Goal: Communication & Community: Answer question/provide support

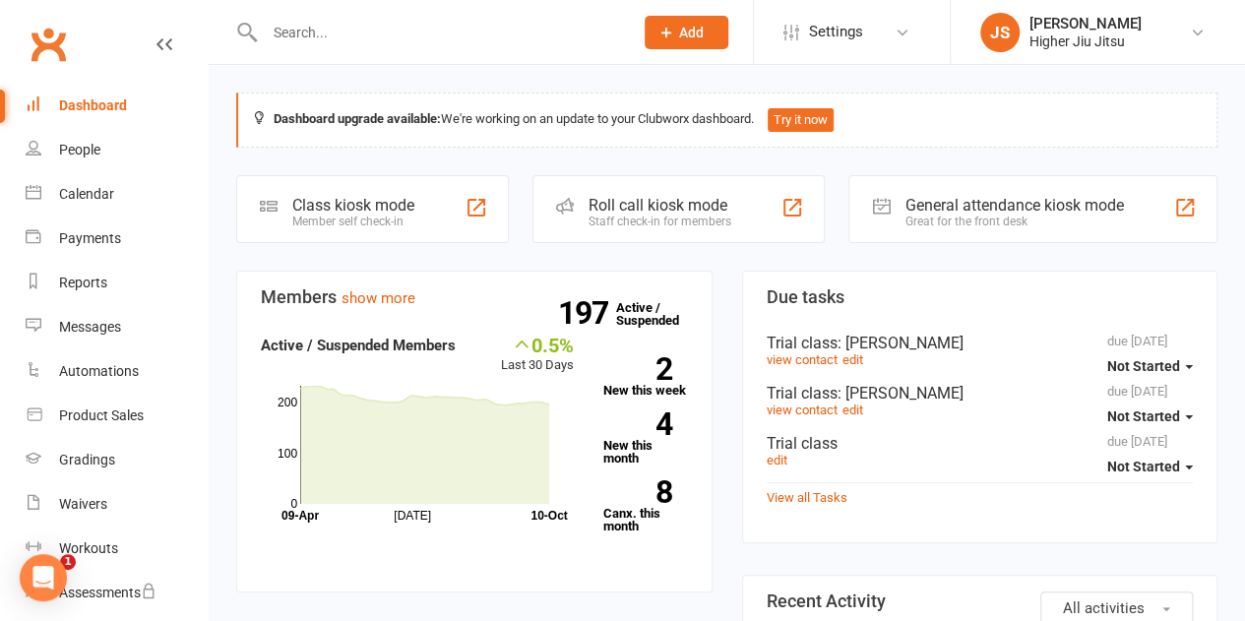
click at [483, 38] on input "text" at bounding box center [439, 33] width 361 height 28
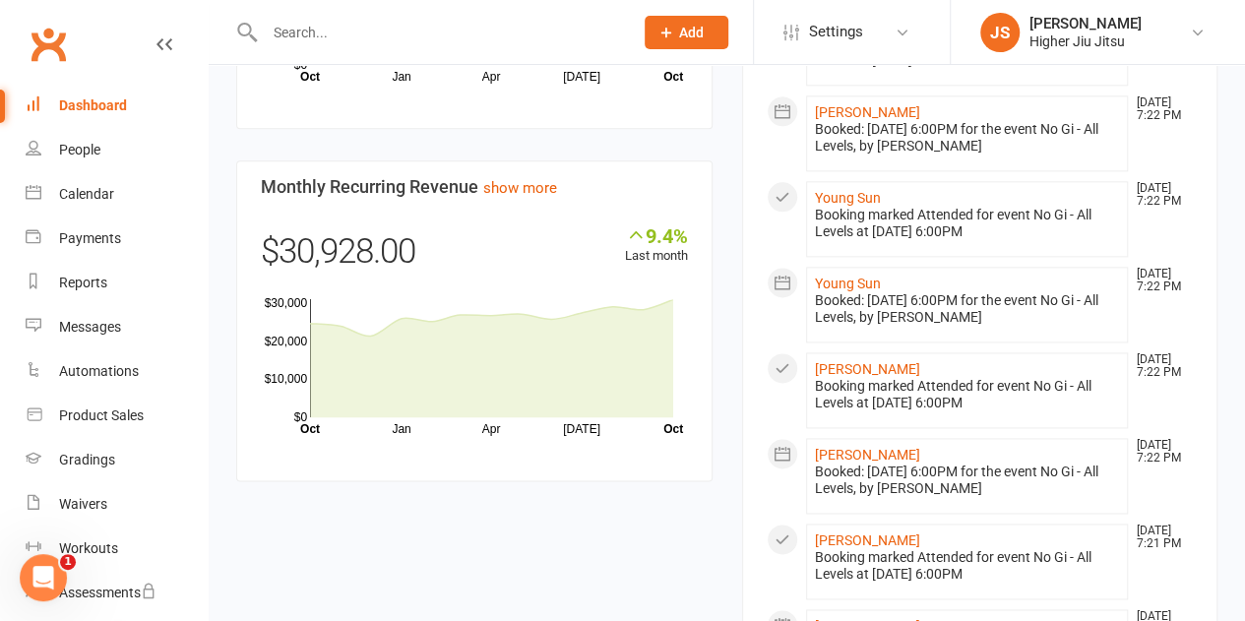
scroll to position [1154, 0]
click at [104, 423] on div "Product Sales" at bounding box center [101, 416] width 85 height 16
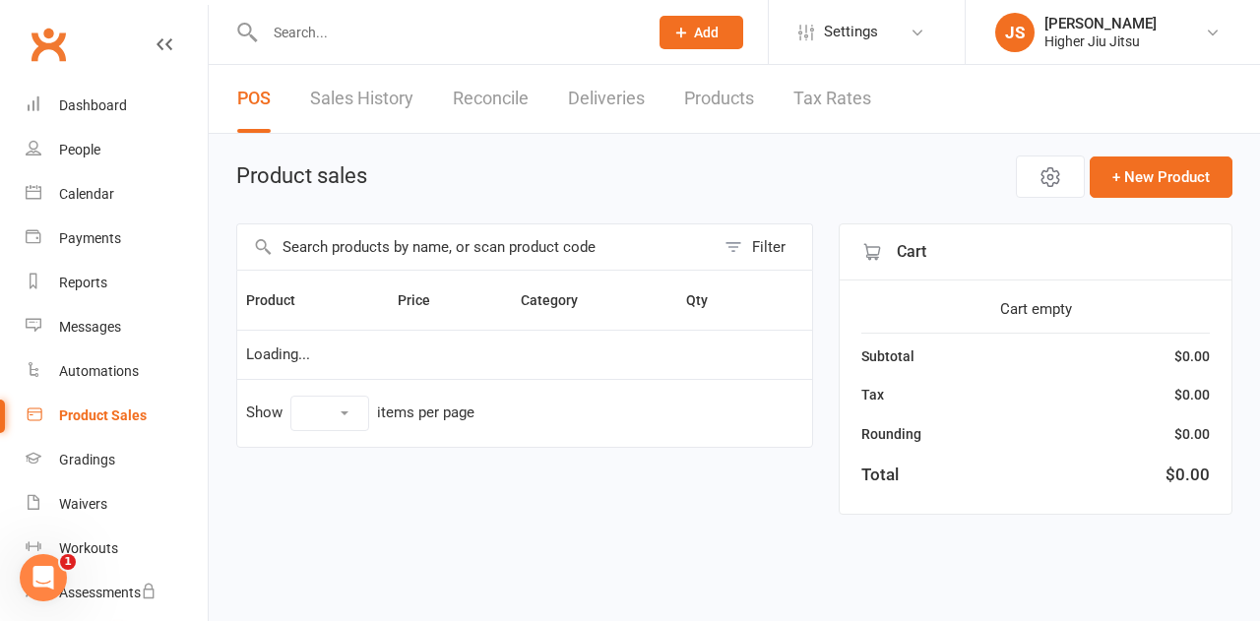
select select "10"
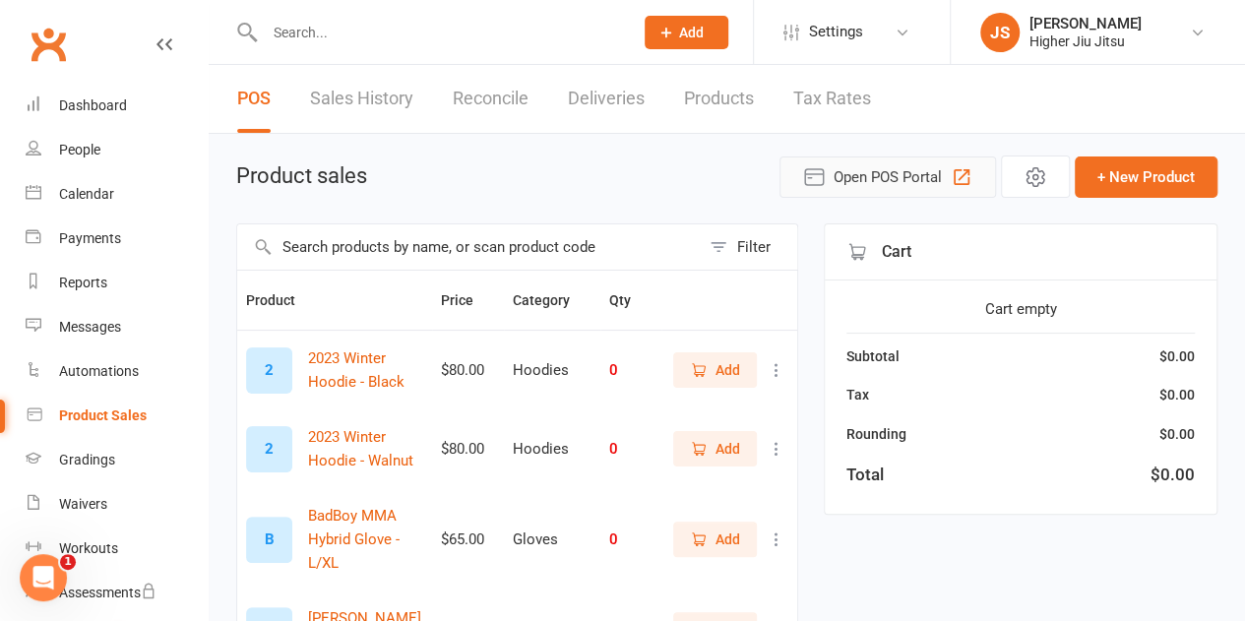
click at [870, 168] on span "Open POS Portal" at bounding box center [888, 177] width 108 height 24
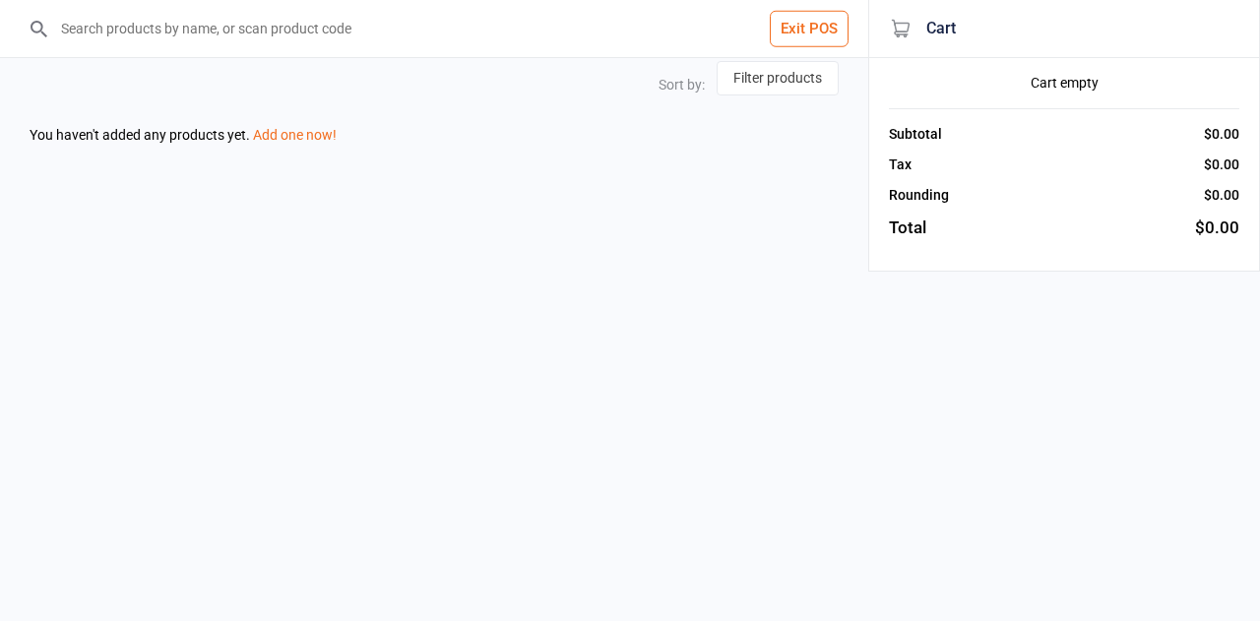
select select "name-desc"
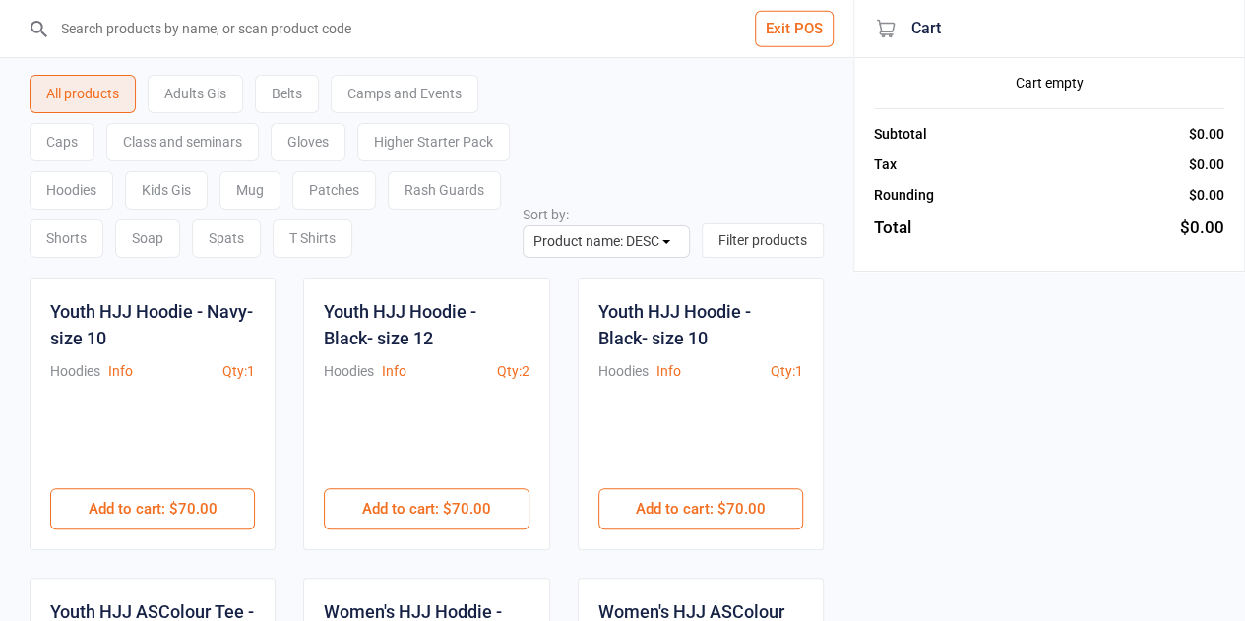
click at [496, 36] on input "search" at bounding box center [438, 28] width 775 height 57
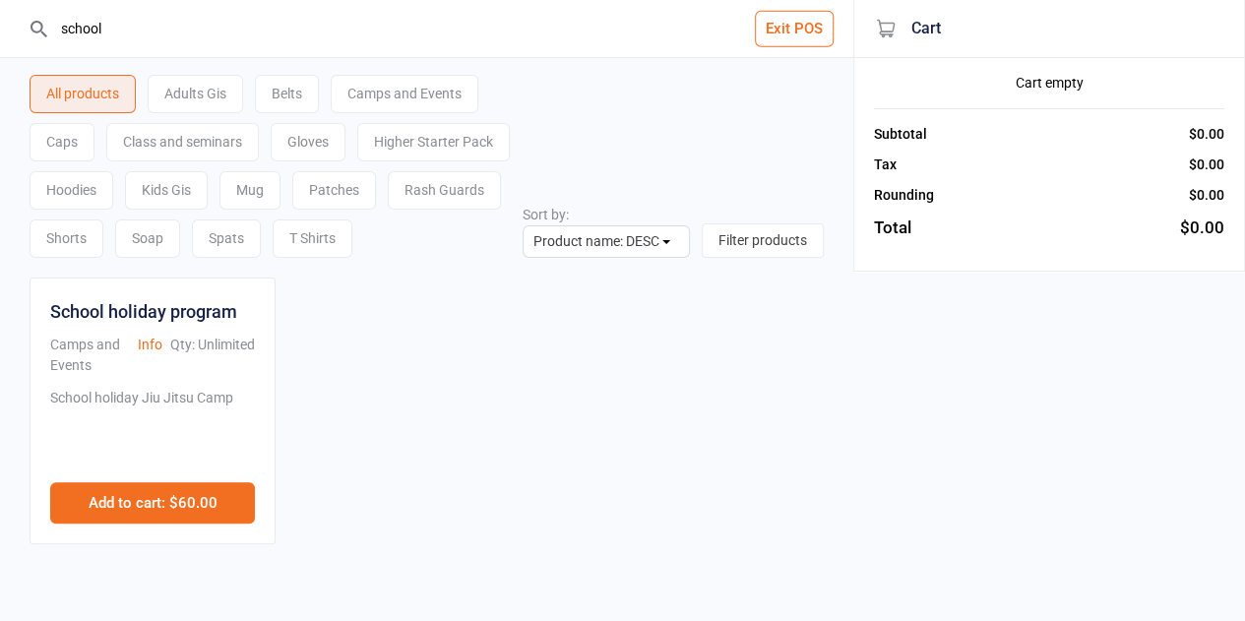
type input "school"
click at [136, 501] on button "Add to cart : $60.00" at bounding box center [152, 502] width 205 height 41
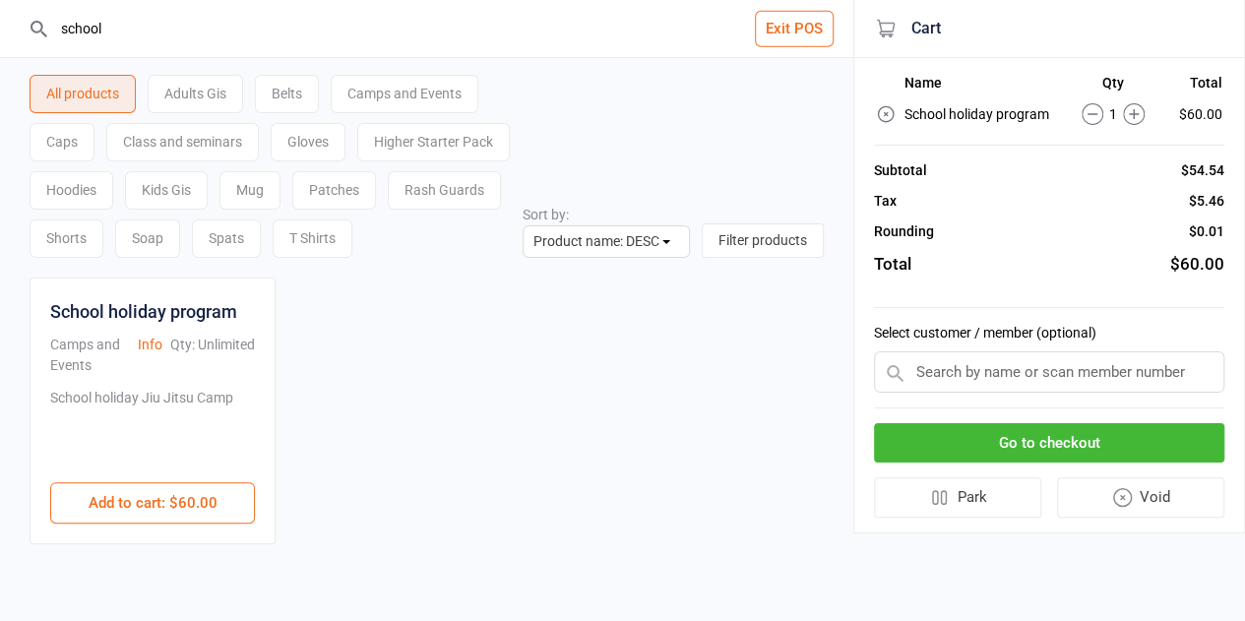
click at [1206, 117] on td "$60.00" at bounding box center [1194, 114] width 58 height 28
click at [1140, 115] on icon at bounding box center [1134, 114] width 22 height 22
click at [977, 111] on td "School holiday program" at bounding box center [980, 114] width 153 height 28
click at [669, 421] on div "School holiday program Camps and Events Info Qty: Unlimited School holiday Jiu …" at bounding box center [427, 411] width 795 height 267
click at [781, 33] on button "Exit POS" at bounding box center [794, 29] width 79 height 36
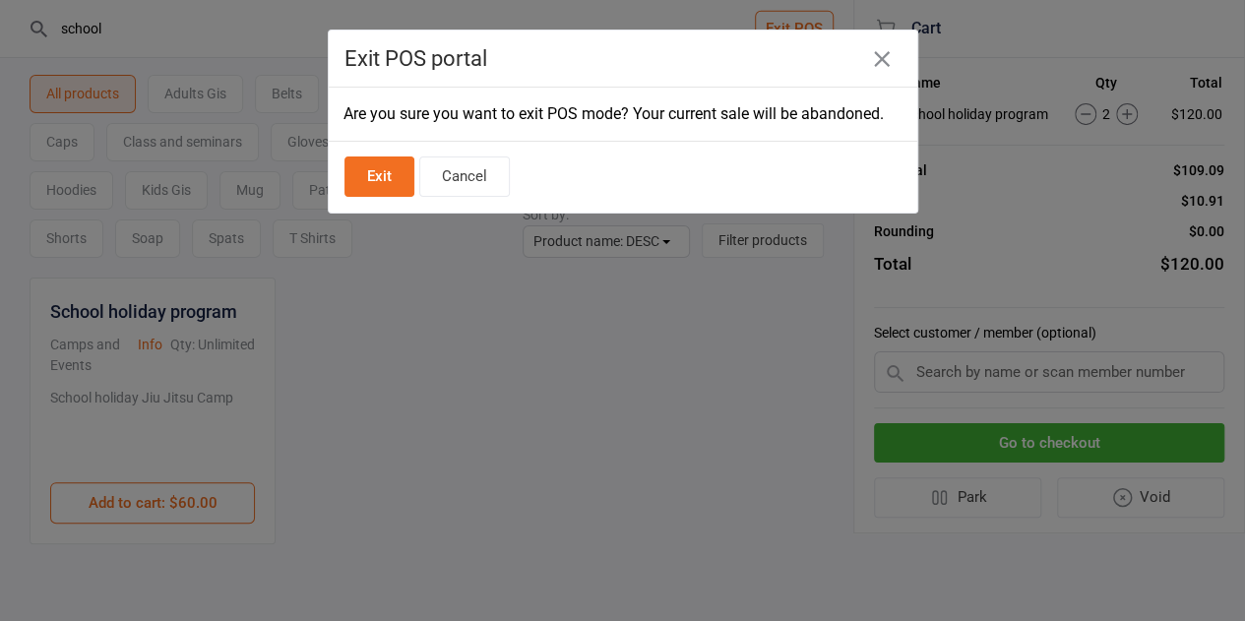
click at [383, 174] on button "Exit" at bounding box center [380, 177] width 70 height 40
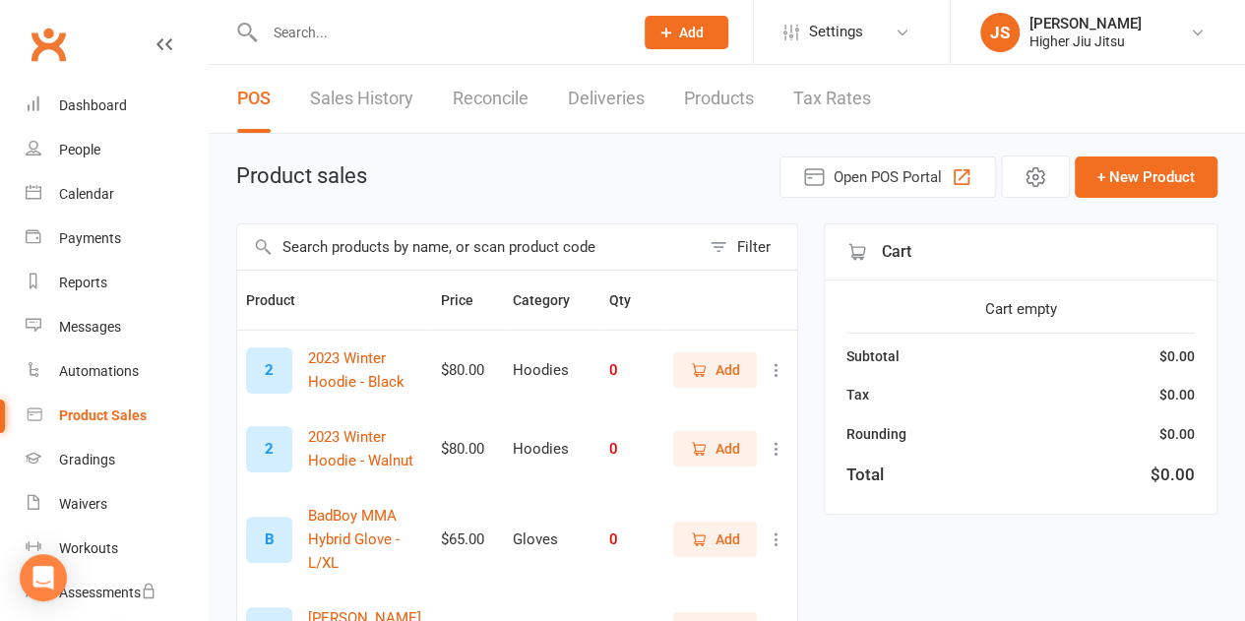
click at [430, 245] on input "text" at bounding box center [468, 246] width 463 height 45
type input "c"
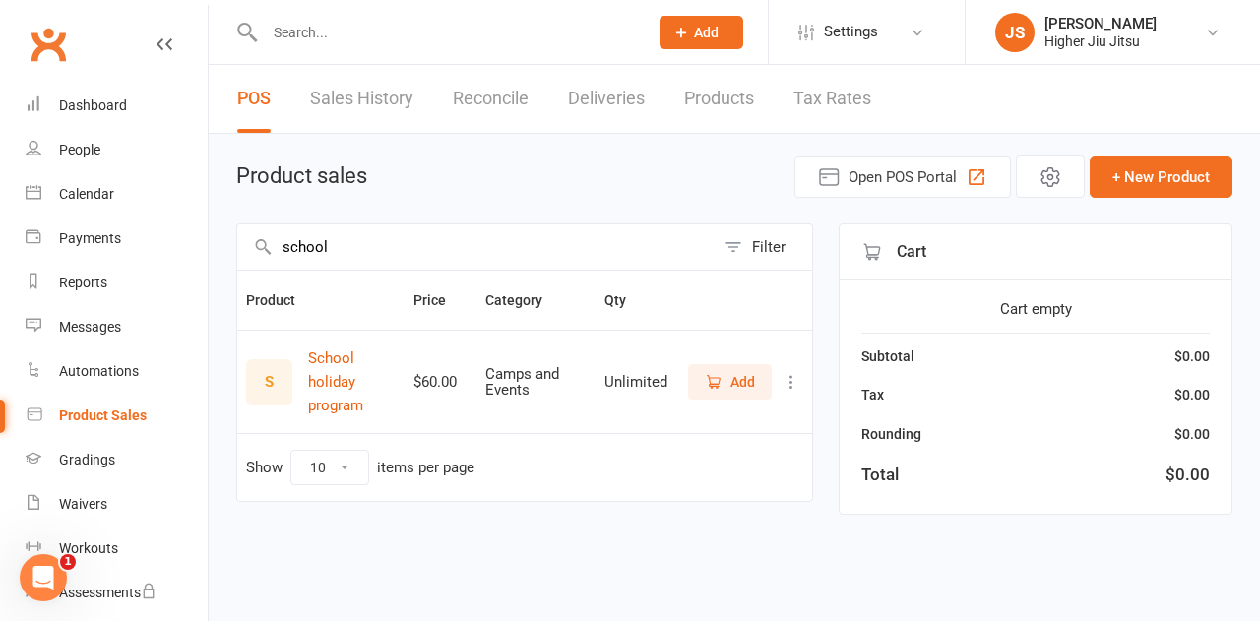
type input "school"
click at [790, 377] on icon at bounding box center [792, 382] width 20 height 20
click at [693, 424] on link "View / Edit" at bounding box center [704, 418] width 195 height 39
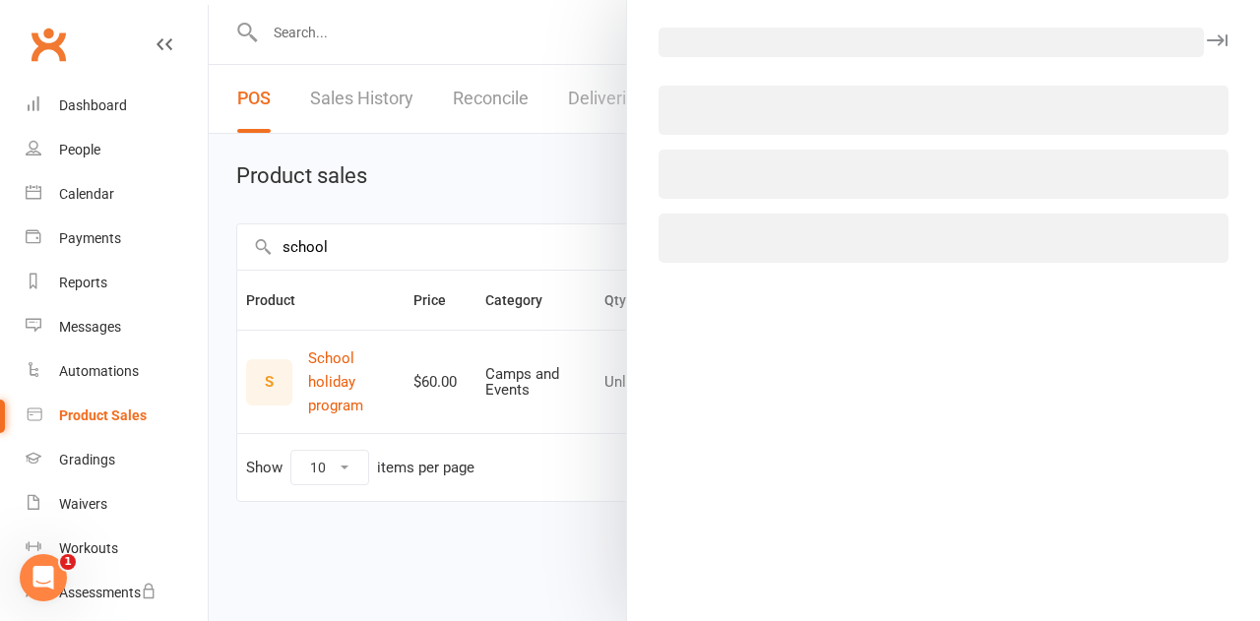
select select "3668"
select select "219"
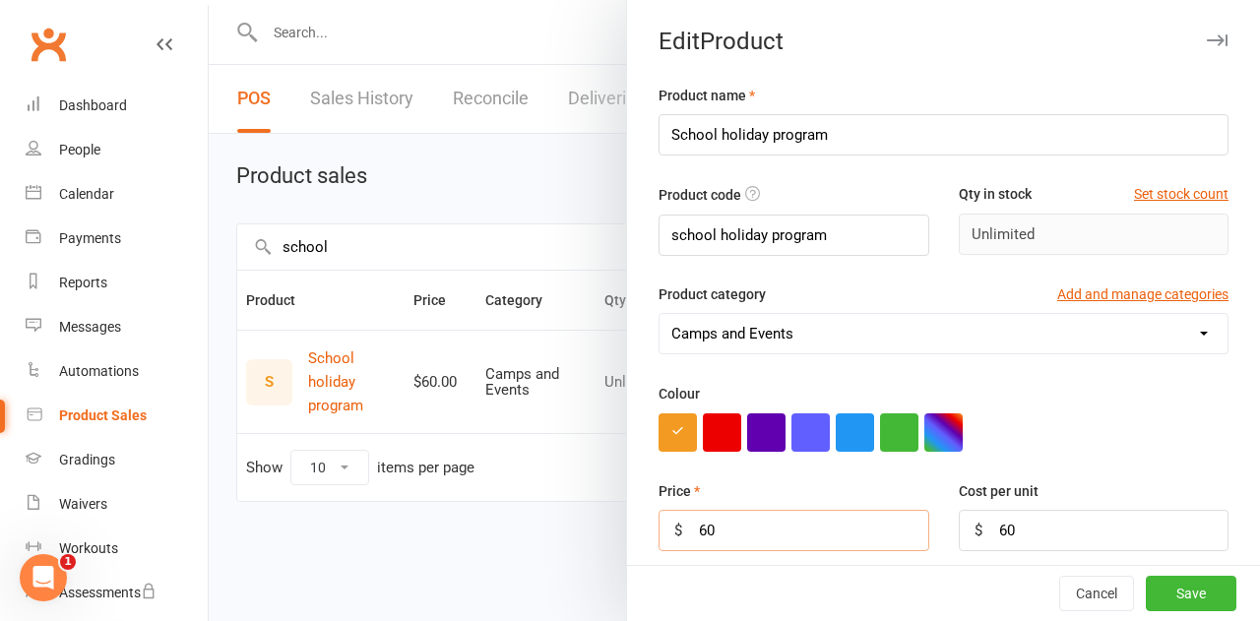
click at [789, 510] on input "60" at bounding box center [794, 530] width 271 height 41
type input "65"
click at [1014, 523] on input "60" at bounding box center [1094, 530] width 271 height 41
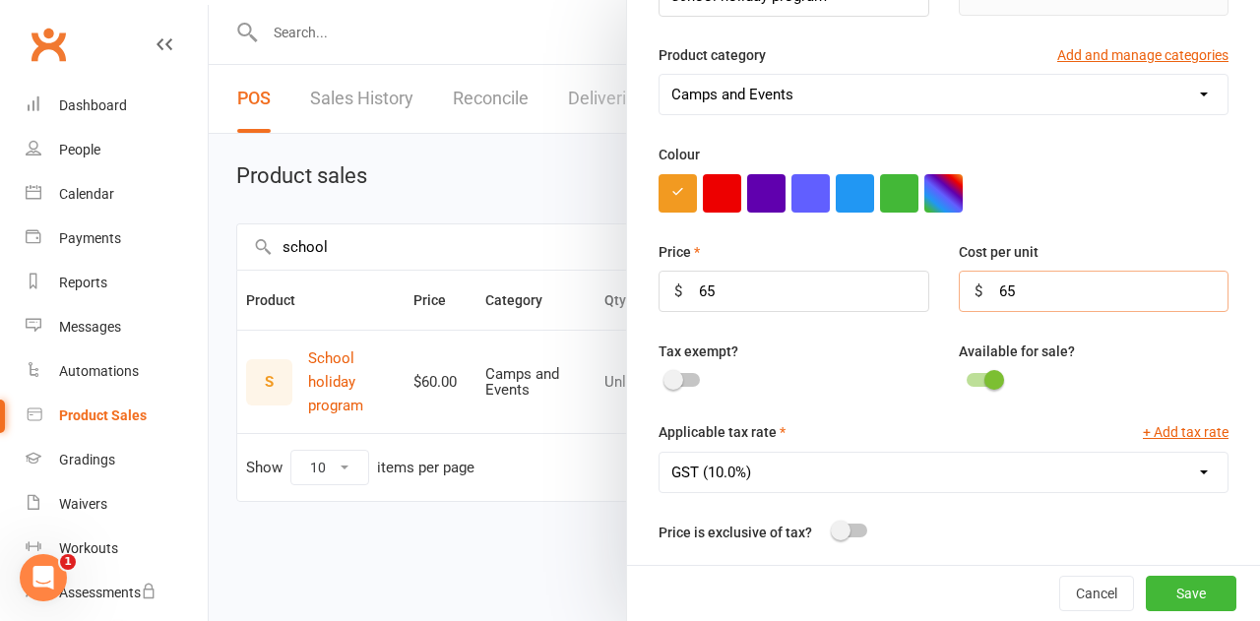
scroll to position [240, 0]
type input "65"
click at [1163, 596] on button "Save" at bounding box center [1191, 593] width 91 height 35
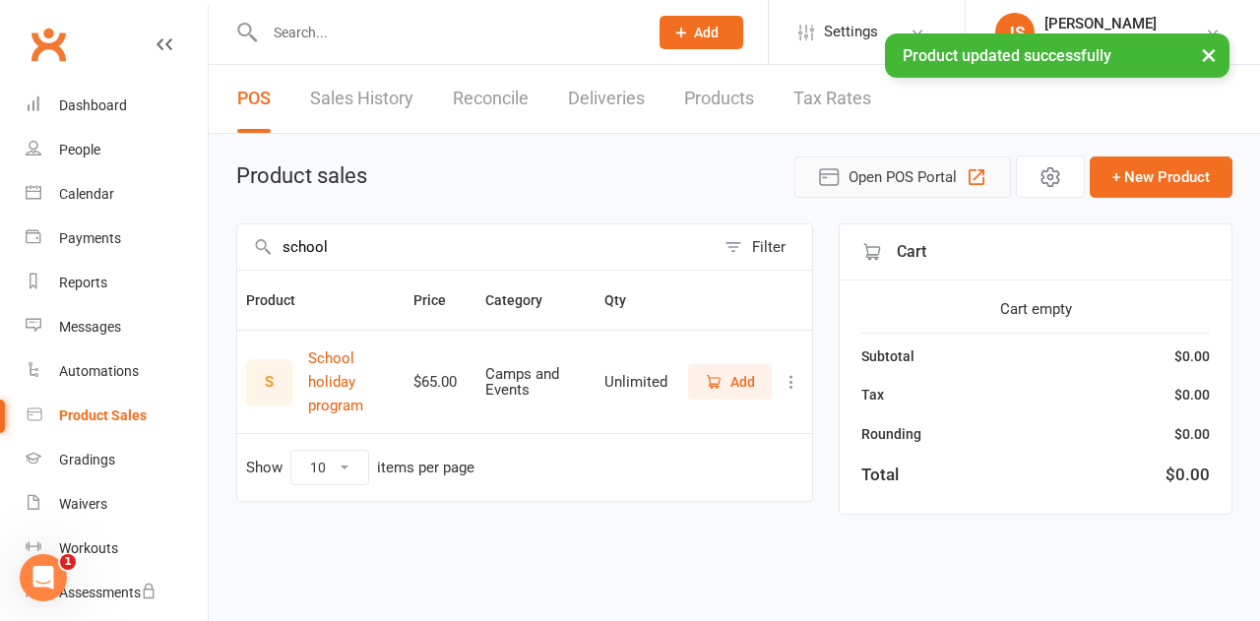
click at [888, 188] on button "Open POS Portal" at bounding box center [903, 177] width 217 height 41
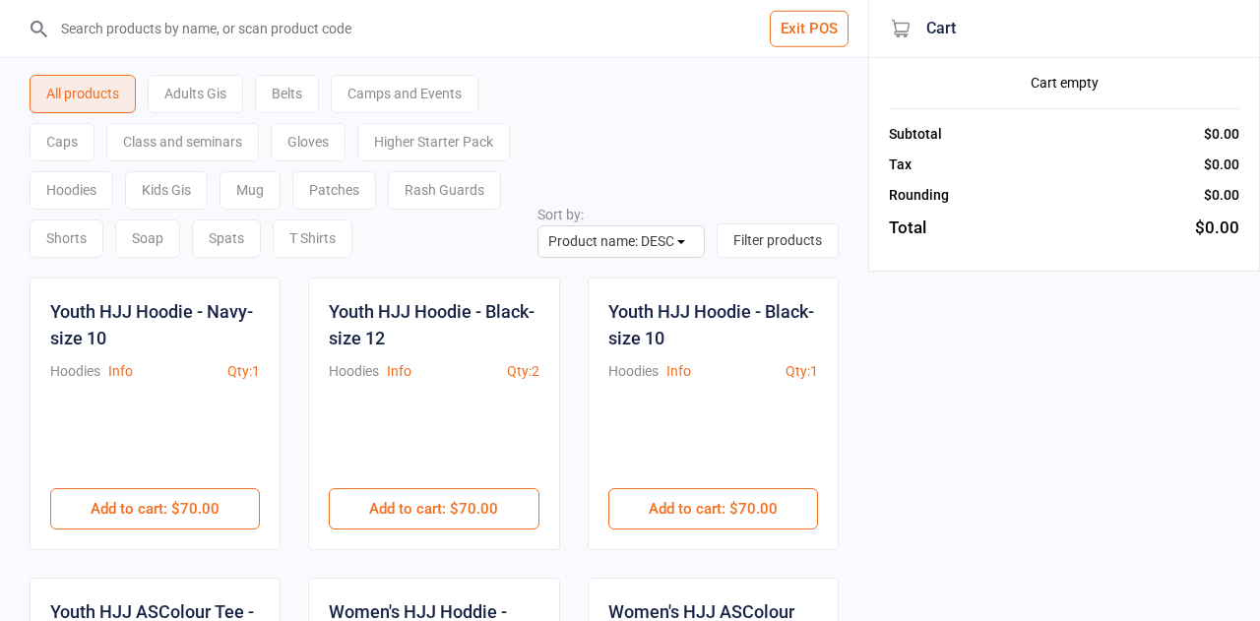
select select "name-desc"
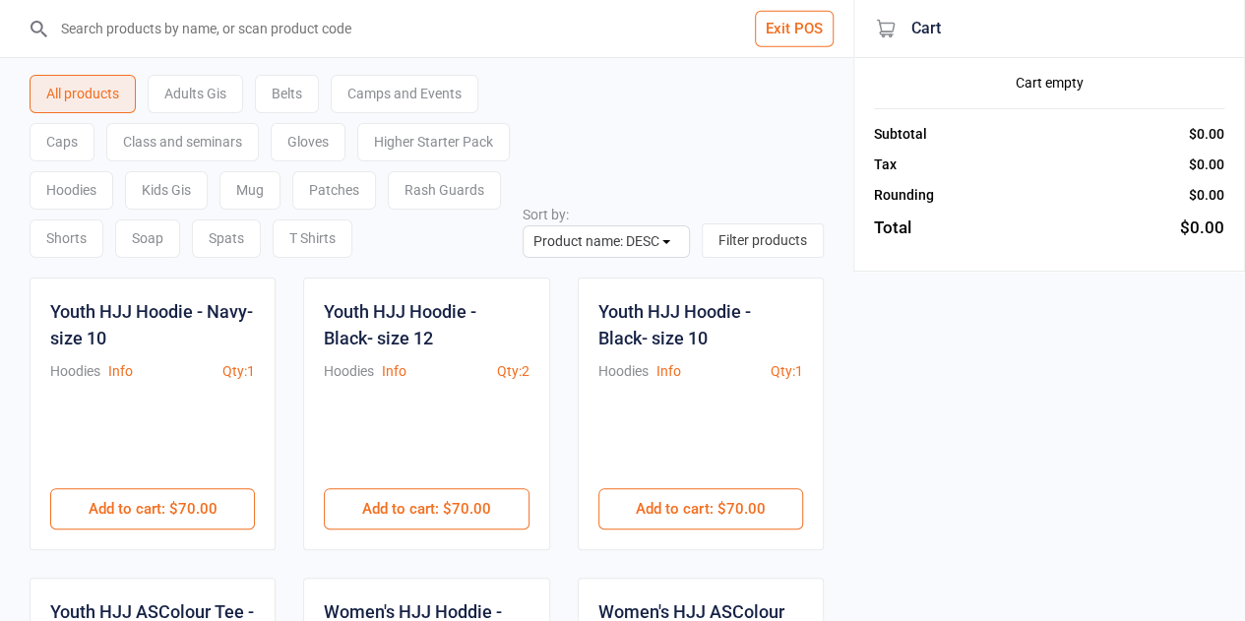
click at [343, 25] on input "search" at bounding box center [438, 28] width 775 height 57
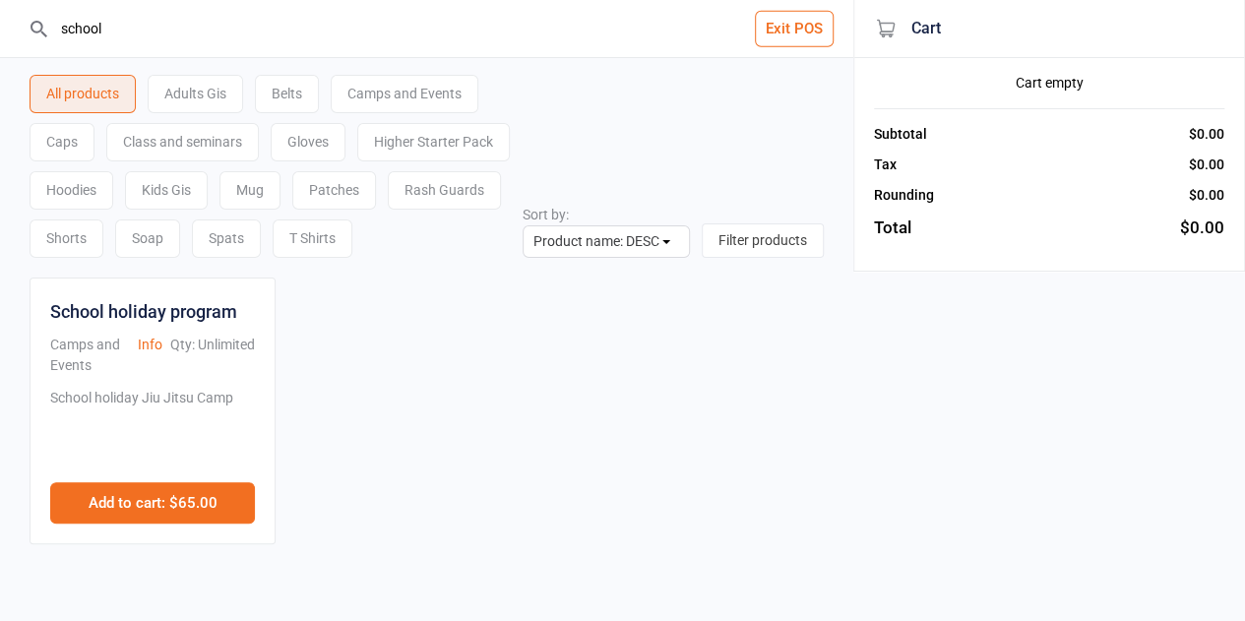
type input "school"
click at [159, 484] on button "Add to cart : $65.00" at bounding box center [152, 502] width 205 height 41
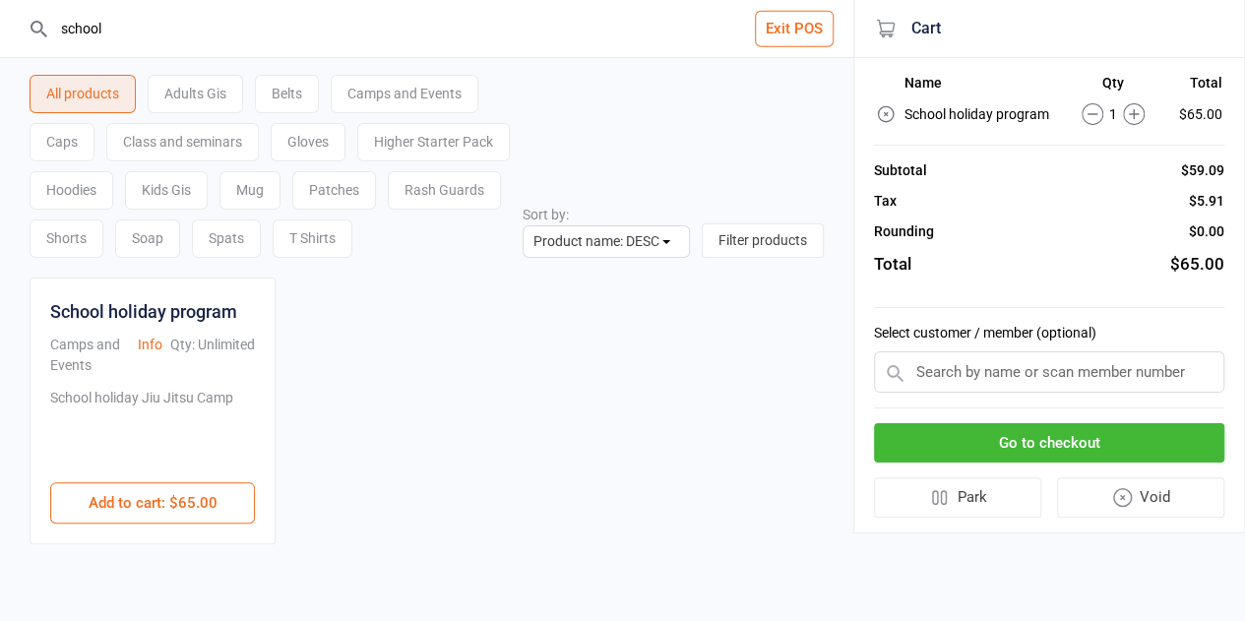
click at [1136, 117] on icon at bounding box center [1134, 114] width 22 height 22
click at [1023, 371] on input "text" at bounding box center [1049, 371] width 350 height 41
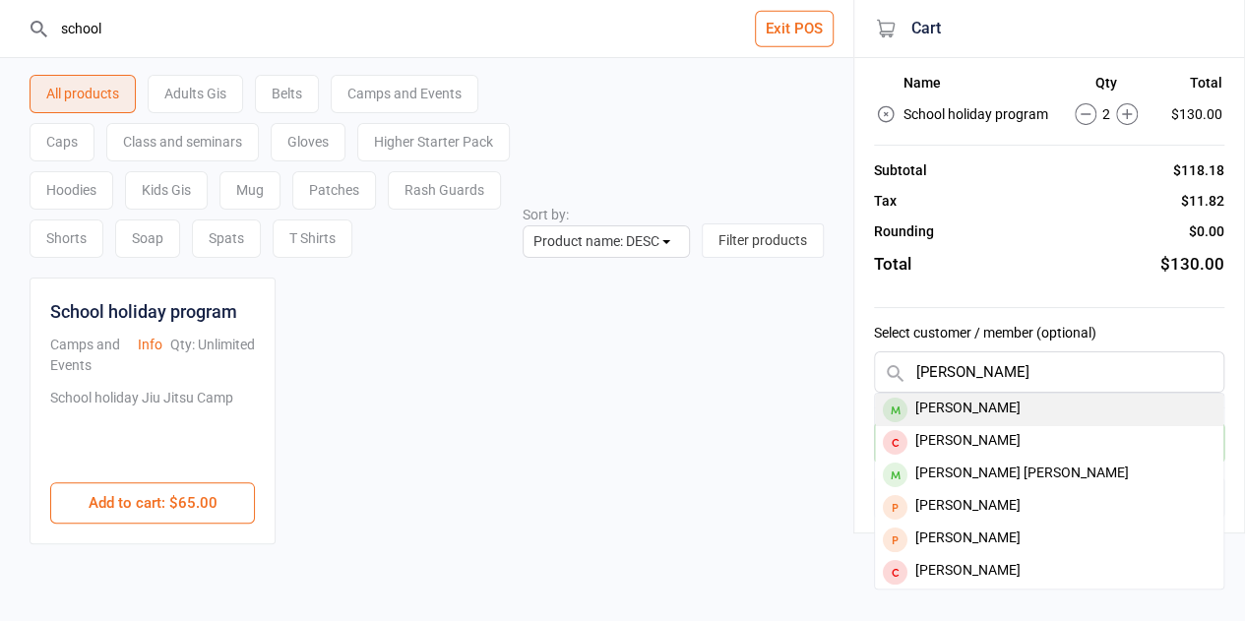
type input "[PERSON_NAME]"
click at [991, 405] on div "[PERSON_NAME]" at bounding box center [1049, 410] width 349 height 32
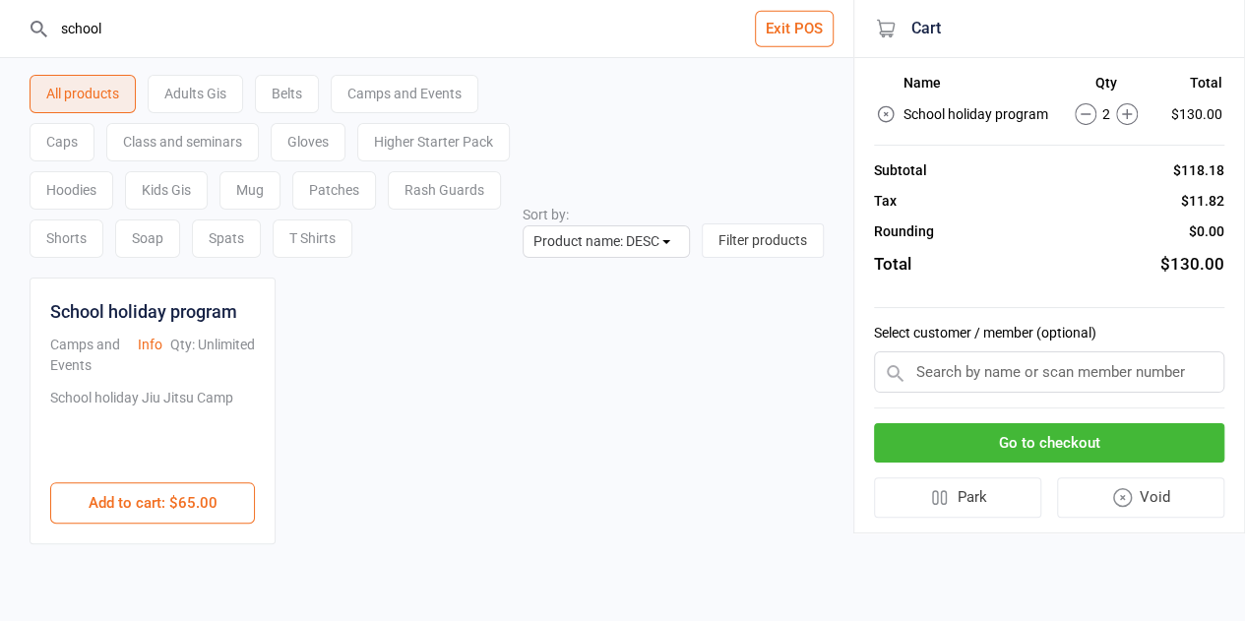
click at [992, 436] on button "Go to checkout" at bounding box center [1049, 443] width 350 height 40
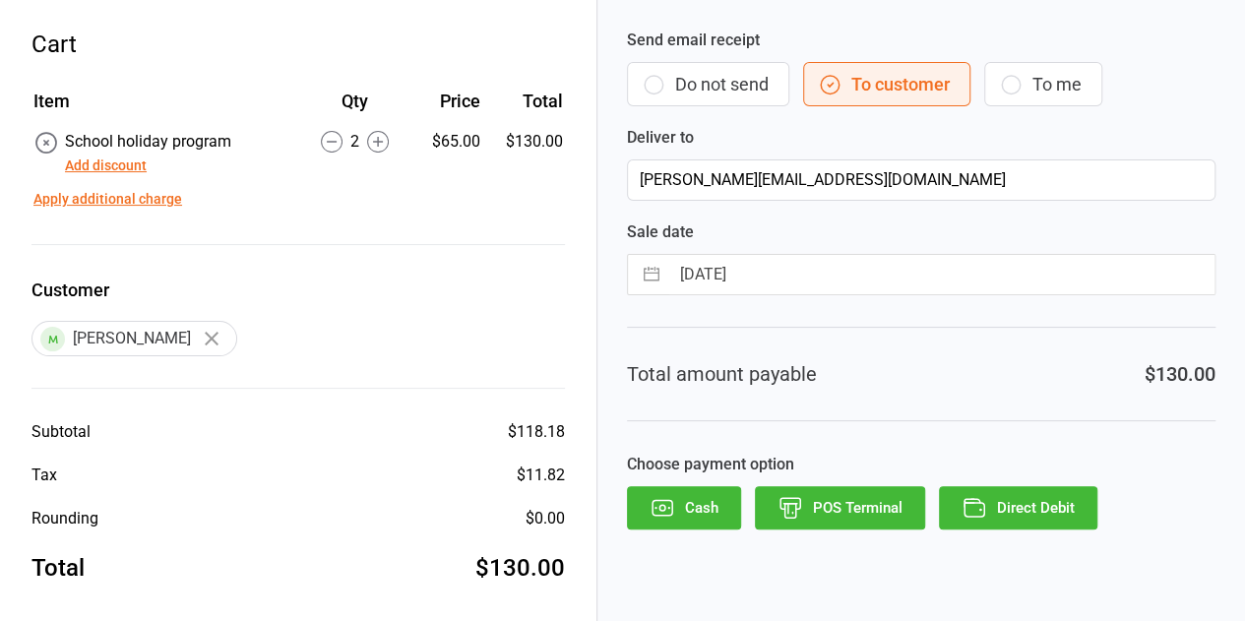
scroll to position [83, 0]
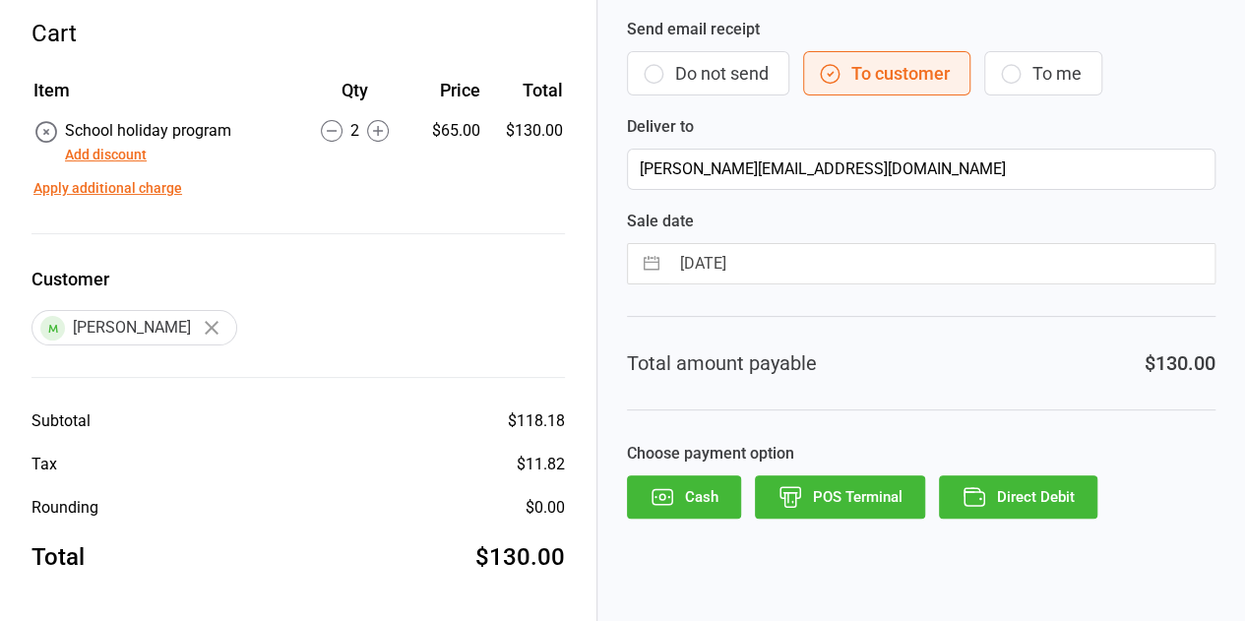
click at [778, 269] on input "[DATE]" at bounding box center [941, 263] width 545 height 39
select select "8"
select select "2025"
select select "9"
select select "2025"
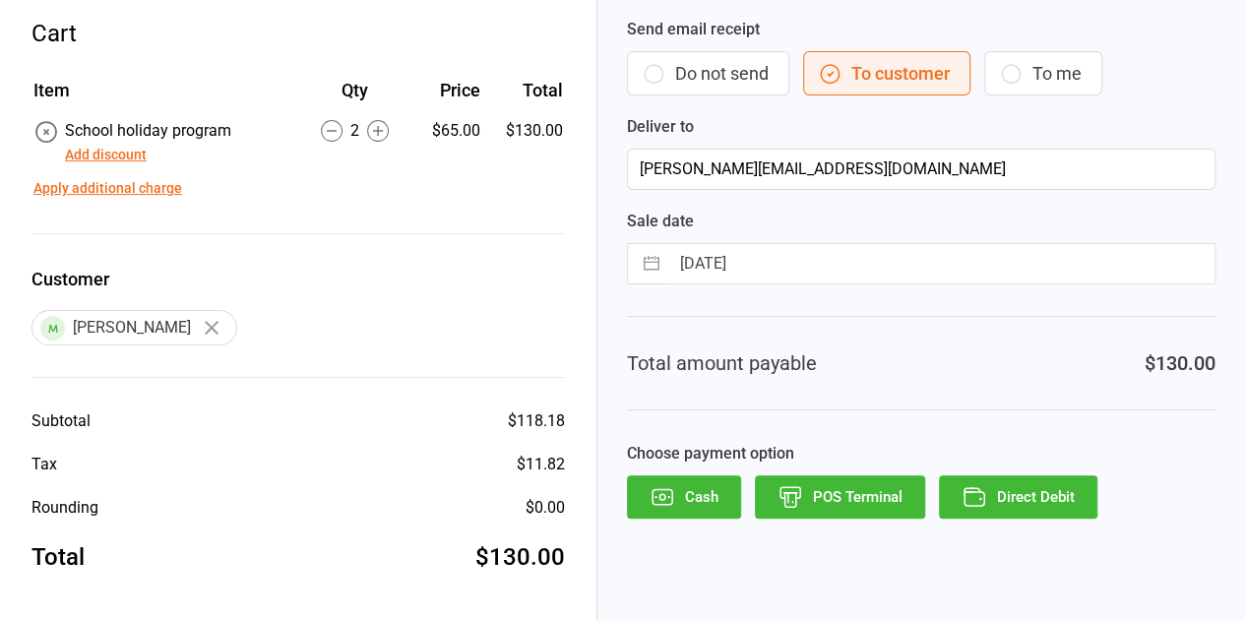
select select "10"
select select "2025"
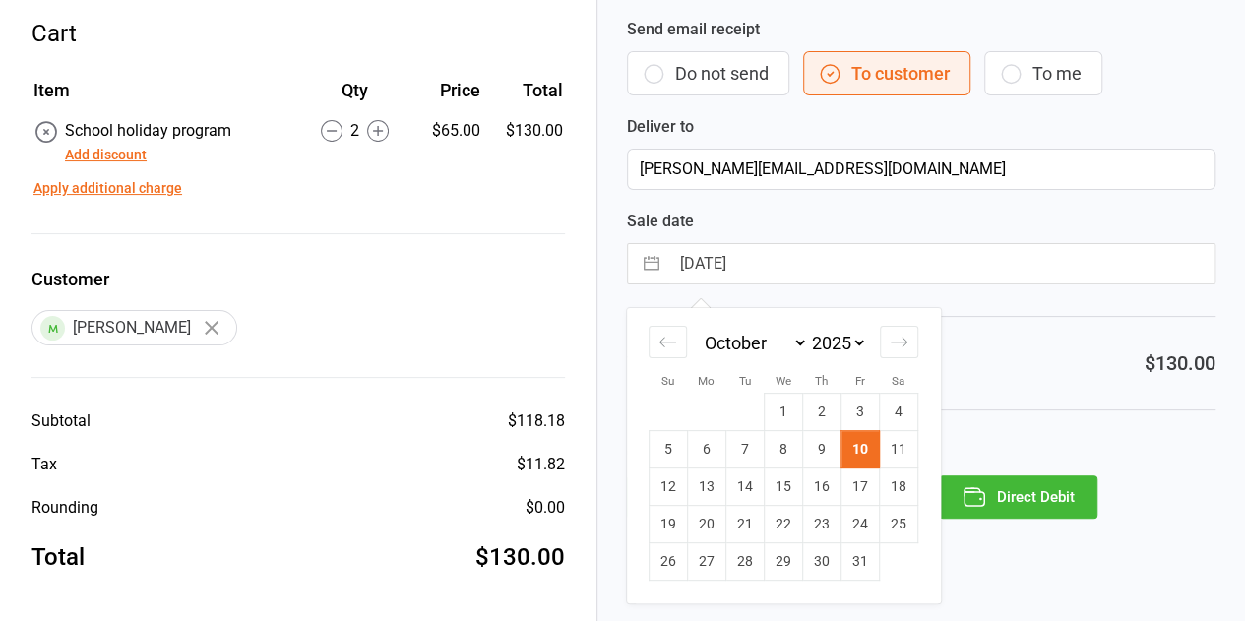
click at [778, 269] on input "[DATE]" at bounding box center [941, 263] width 545 height 39
click at [503, 304] on div "Customer [PERSON_NAME]" at bounding box center [299, 322] width 534 height 112
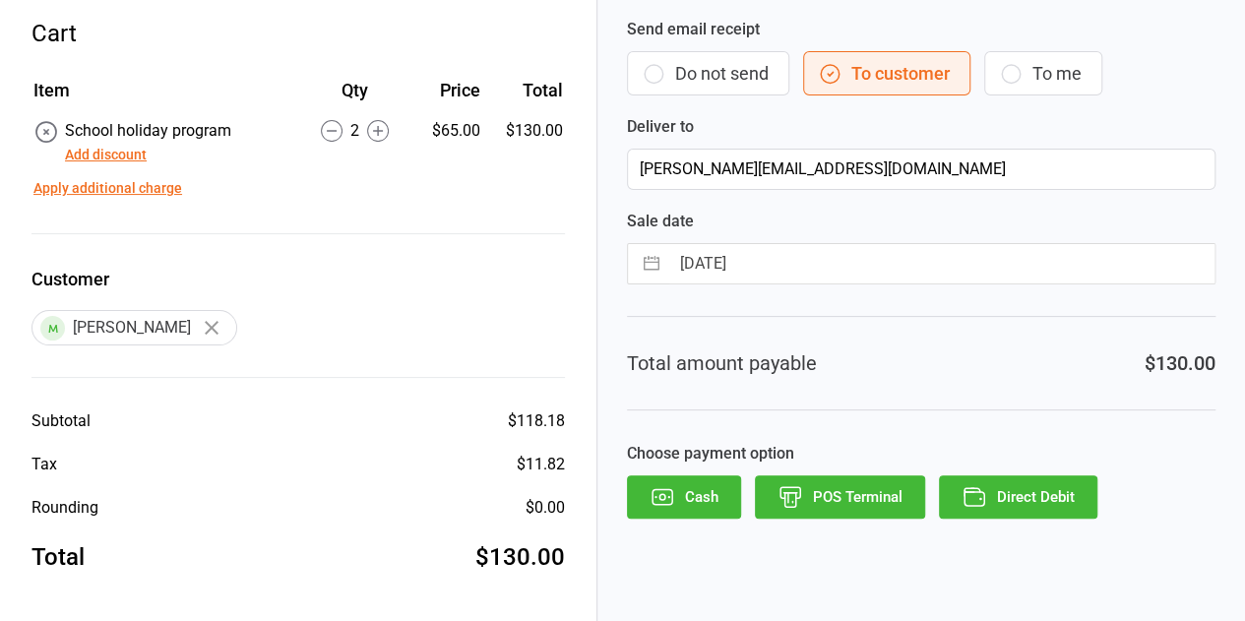
click at [1041, 490] on button "Direct Debit" at bounding box center [1018, 497] width 159 height 43
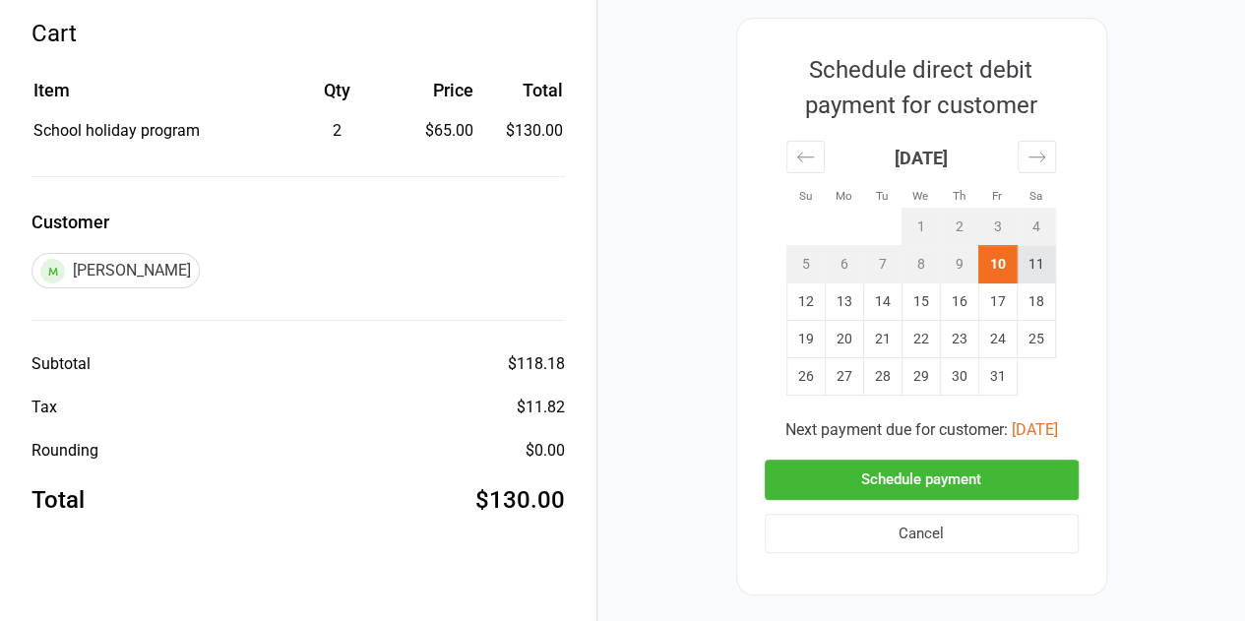
click at [1032, 270] on td "11" at bounding box center [1036, 264] width 38 height 37
click at [947, 479] on button "Schedule payment" at bounding box center [922, 480] width 314 height 40
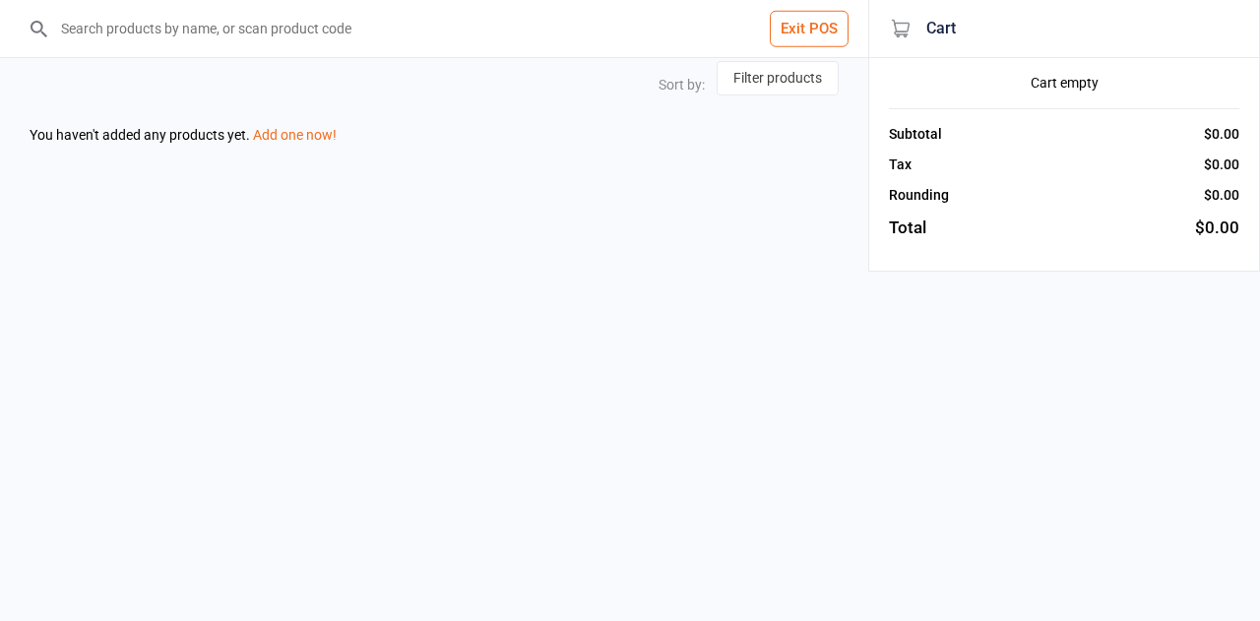
select select "name-desc"
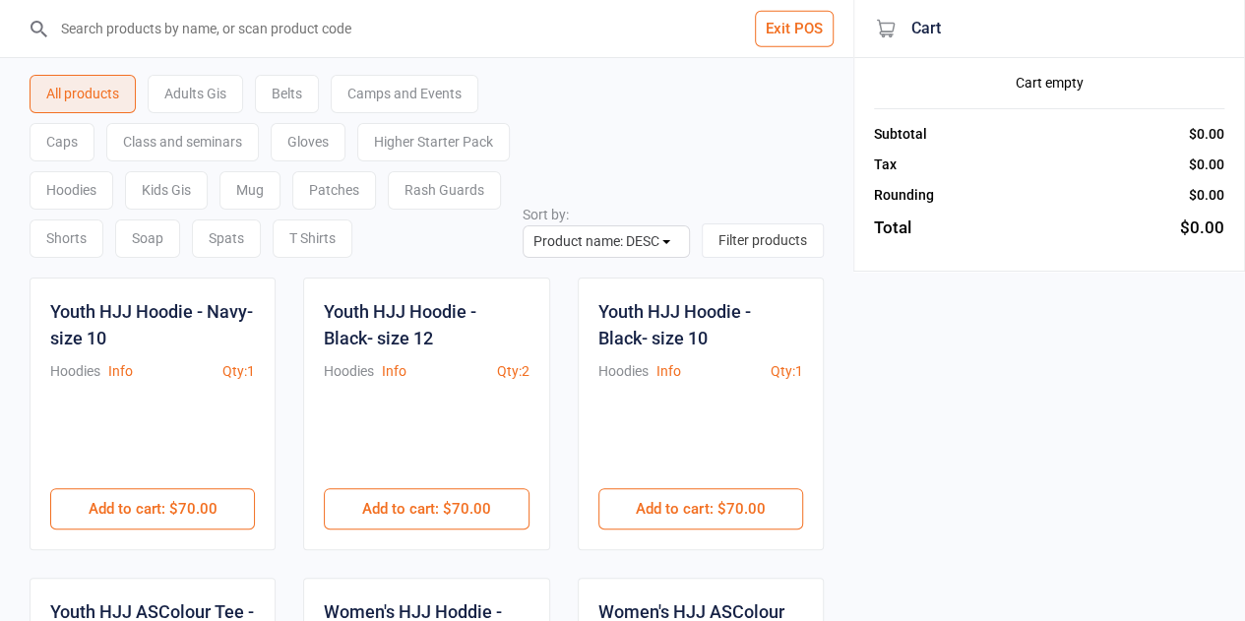
click at [798, 36] on button "Exit POS" at bounding box center [794, 29] width 79 height 36
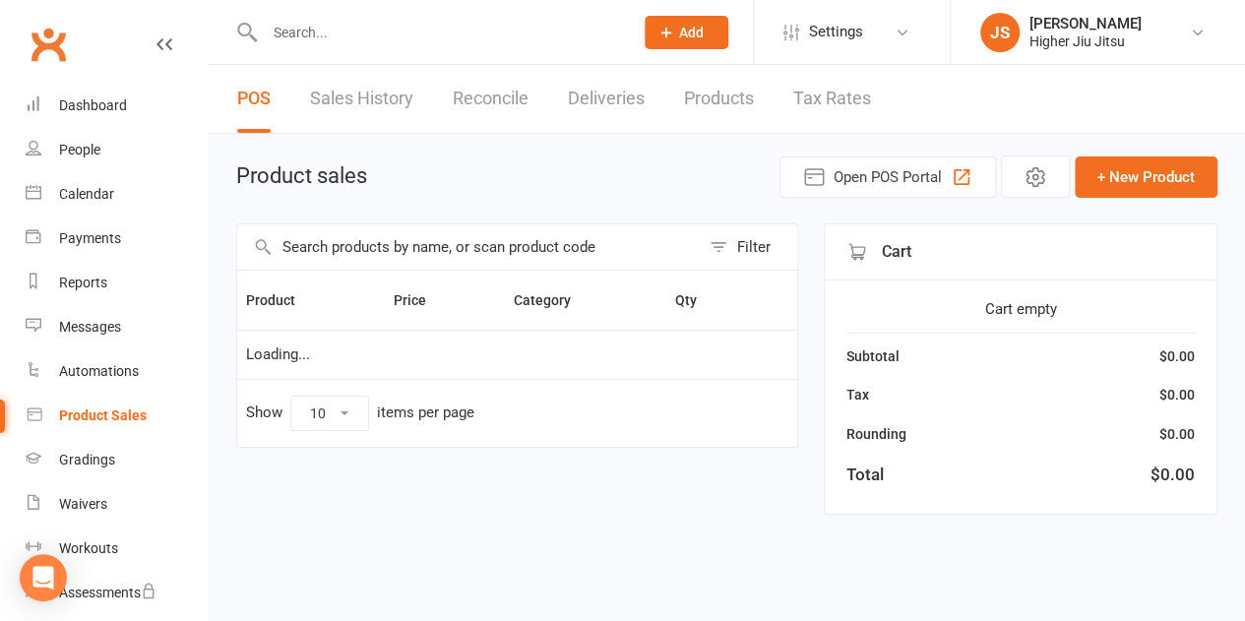
click at [424, 38] on input "text" at bounding box center [439, 33] width 361 height 28
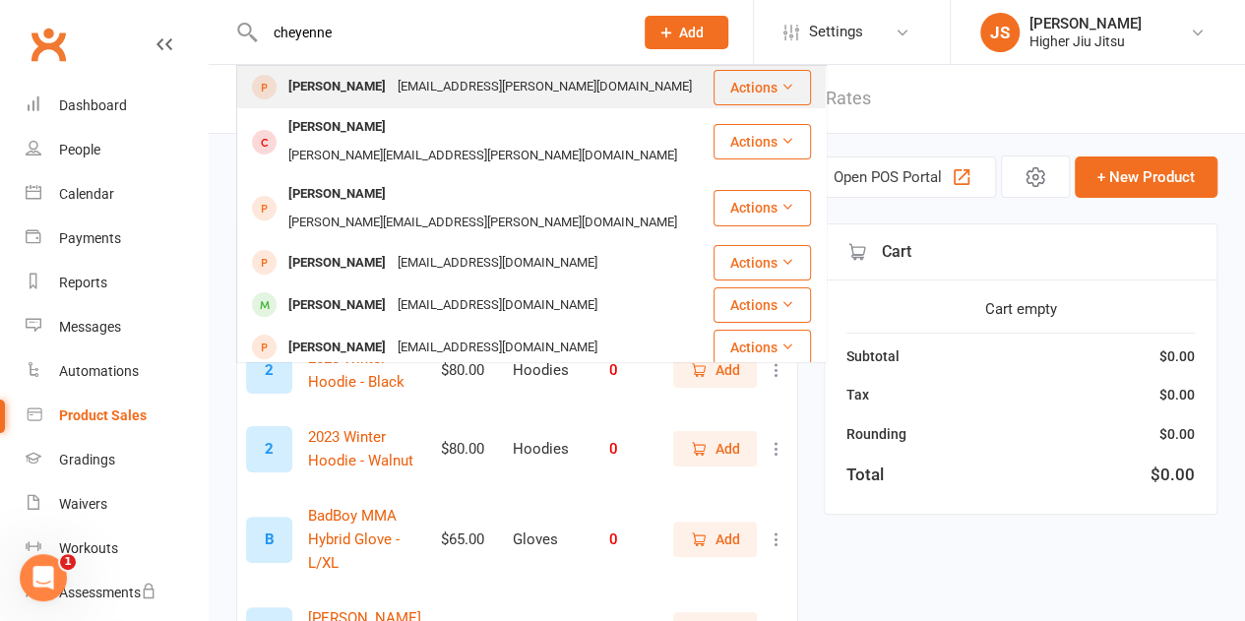
type input "cheyenne"
click at [383, 93] on div "Cheyenne Bardos" at bounding box center [337, 87] width 109 height 29
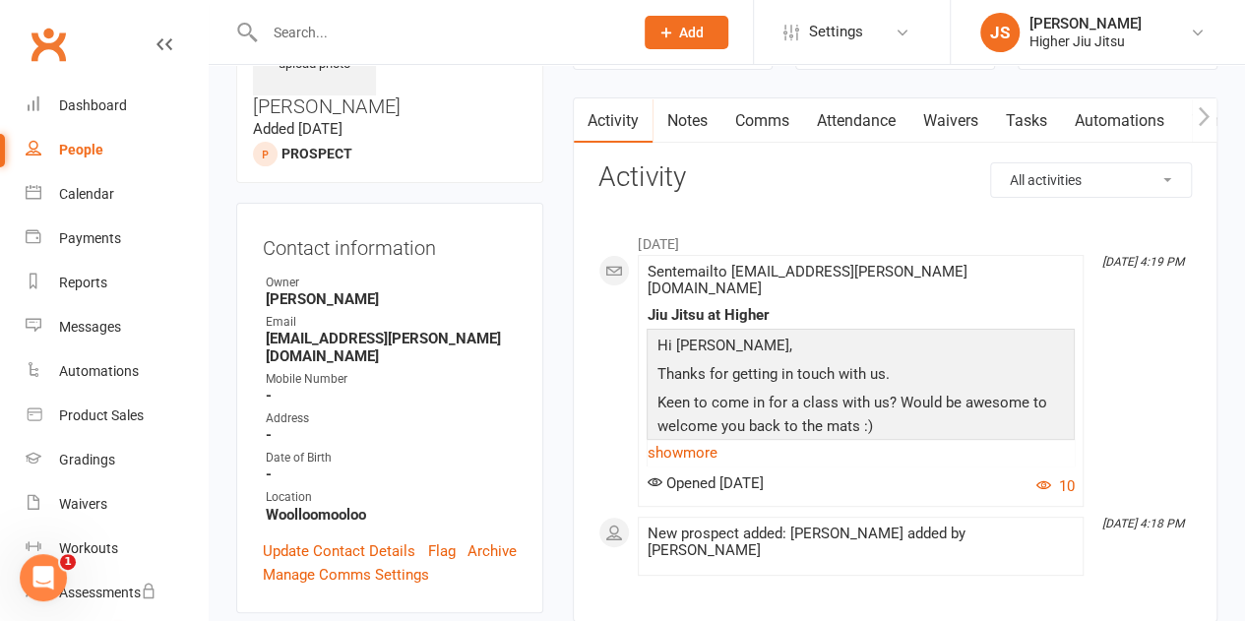
scroll to position [138, 0]
click at [681, 438] on link "show more" at bounding box center [861, 452] width 428 height 28
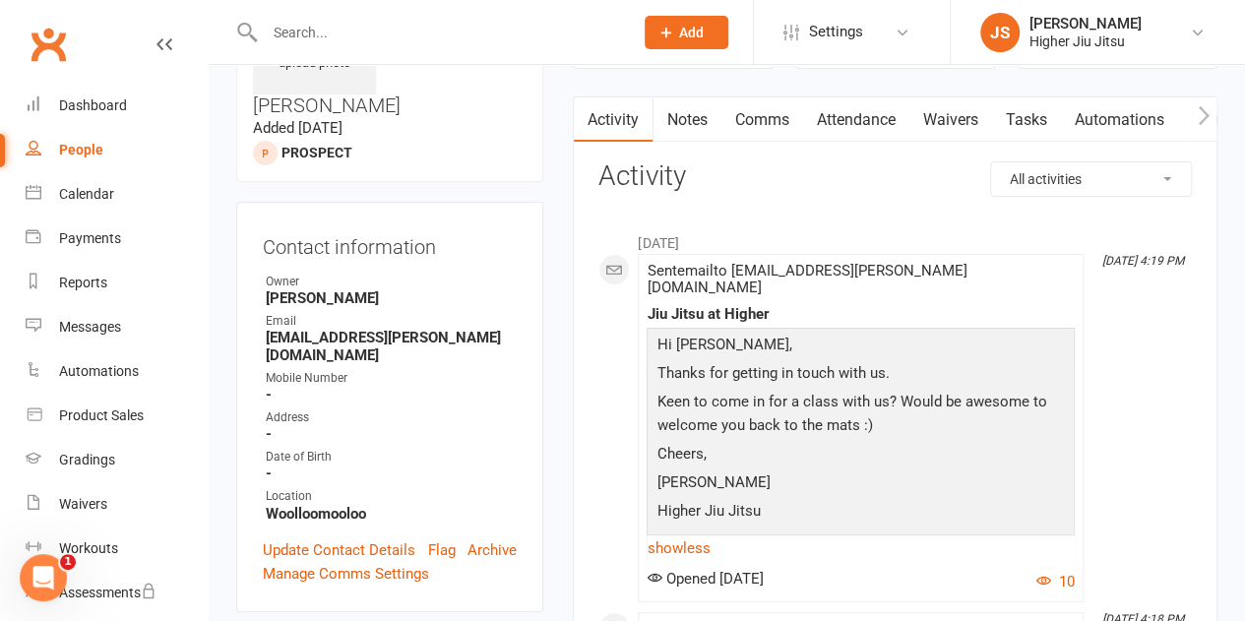
click at [327, 409] on div "Address" at bounding box center [391, 418] width 251 height 19
drag, startPoint x: 776, startPoint y: 484, endPoint x: 762, endPoint y: 483, distance: 13.8
click at [762, 499] on p "Higher Jiu Jitsu" at bounding box center [861, 513] width 418 height 29
click at [85, 102] on div "Dashboard" at bounding box center [93, 105] width 68 height 16
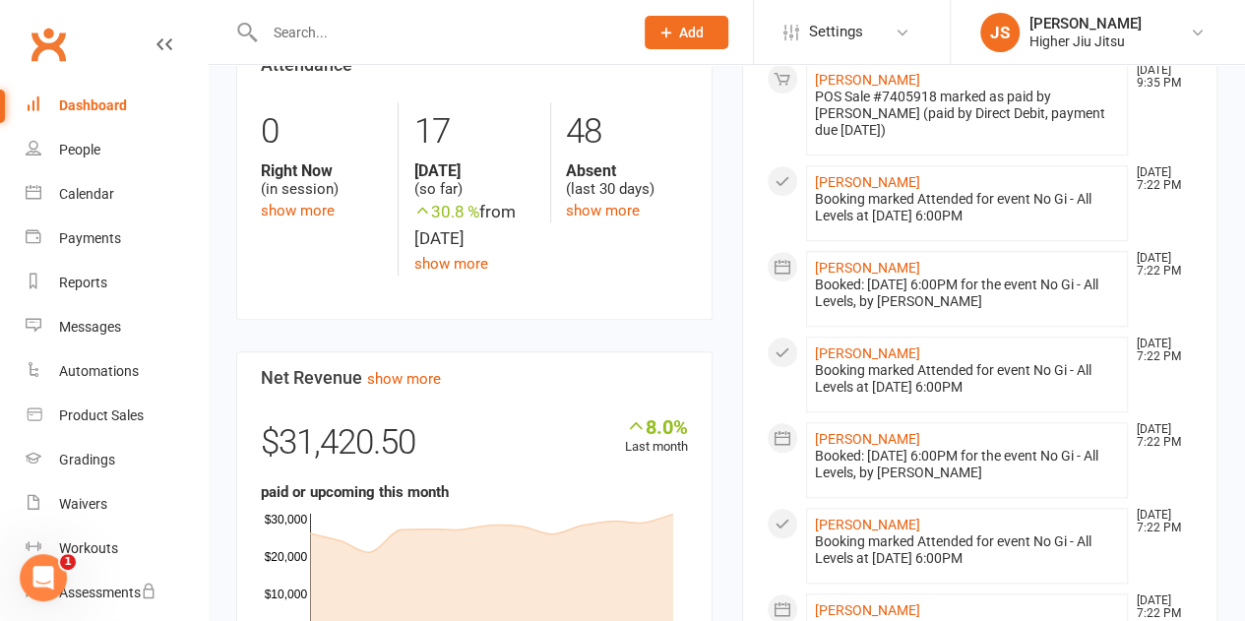
scroll to position [775, 0]
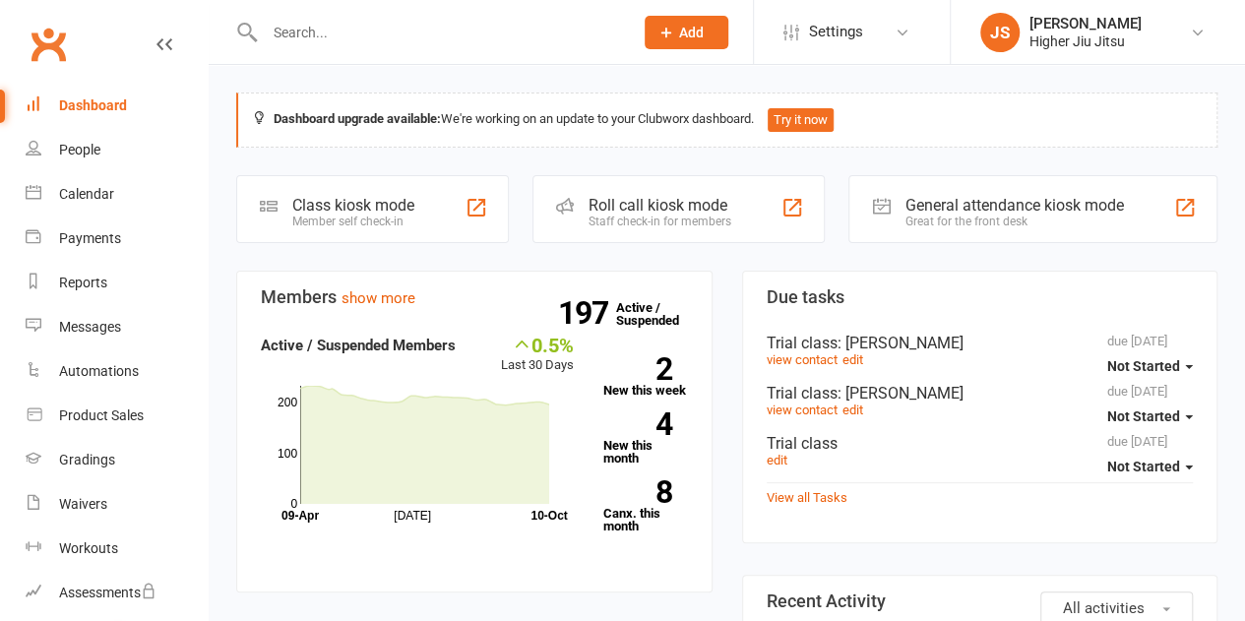
click at [322, 34] on input "text" at bounding box center [439, 33] width 361 height 28
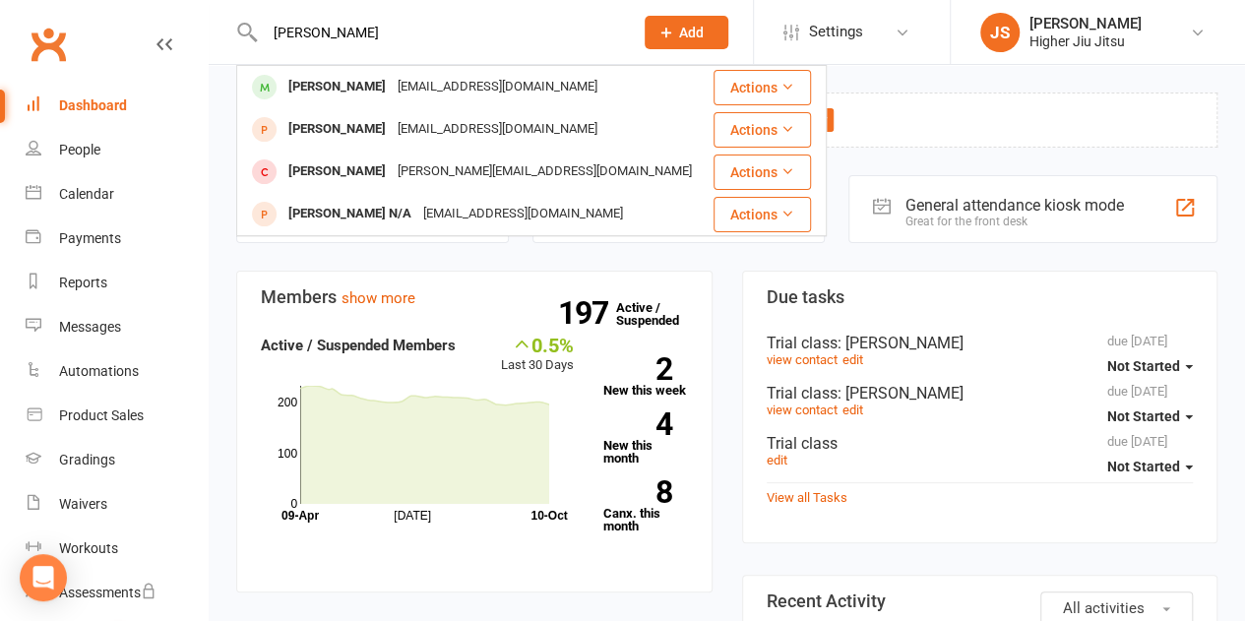
type input "[PERSON_NAME]"
click at [344, 78] on div "[PERSON_NAME]" at bounding box center [337, 87] width 109 height 29
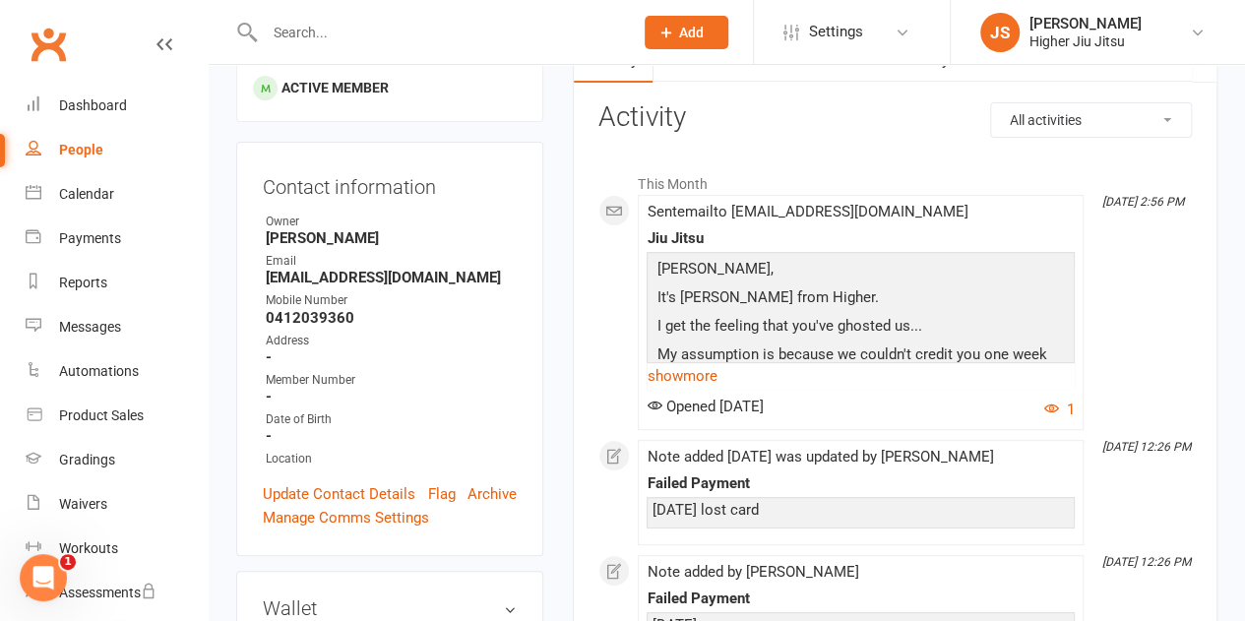
scroll to position [231, 0]
click at [690, 371] on link "show more" at bounding box center [861, 375] width 428 height 28
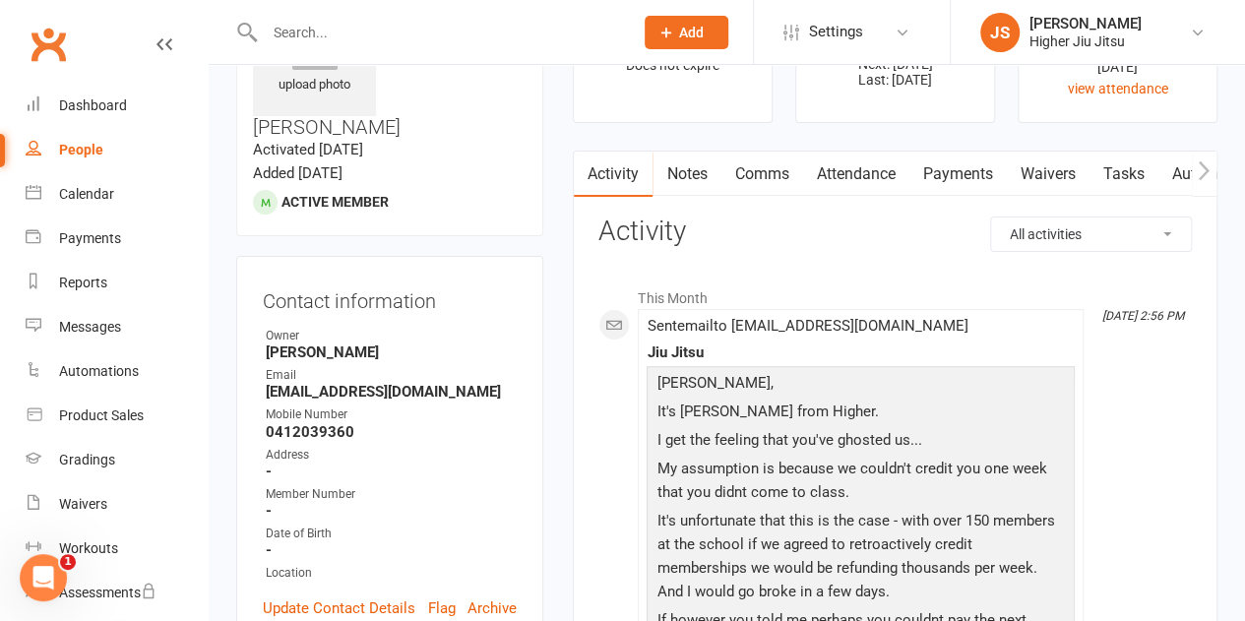
scroll to position [115, 0]
click at [760, 181] on link "Comms" at bounding box center [762, 175] width 82 height 45
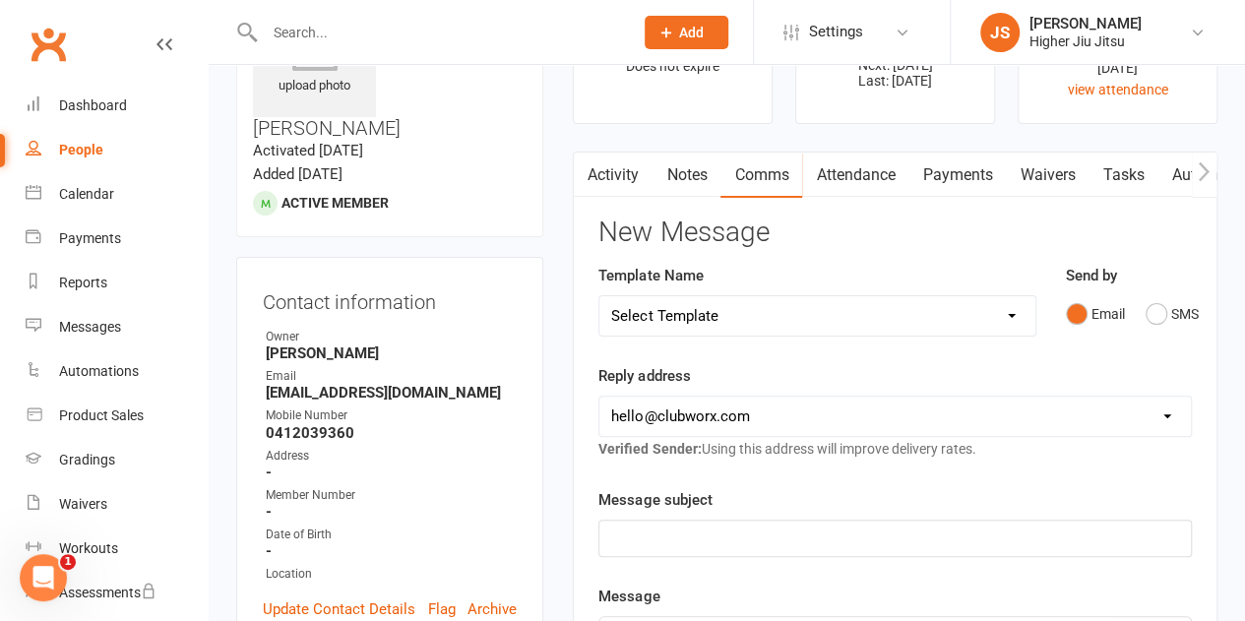
drag, startPoint x: 695, startPoint y: 408, endPoint x: 684, endPoint y: 480, distance: 73.7
select select "1"
click at [600, 397] on select "[EMAIL_ADDRESS][DOMAIN_NAME] [PERSON_NAME][EMAIL_ADDRESS][DOMAIN_NAME] [PERSON_…" at bounding box center [896, 416] width 592 height 39
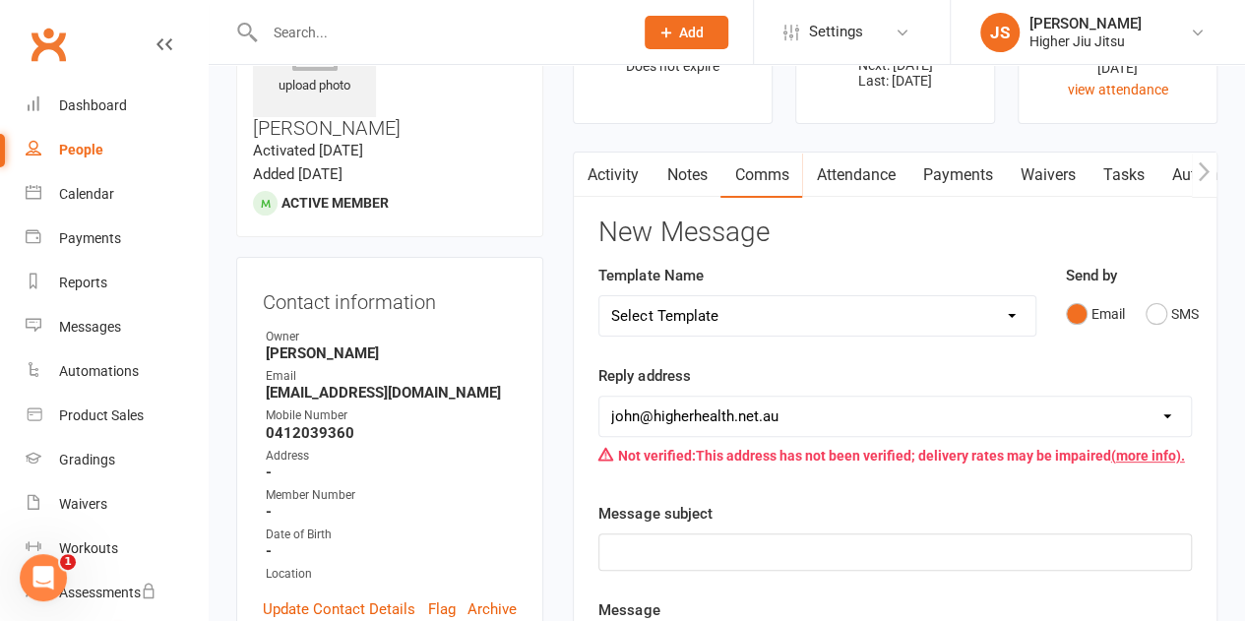
click at [669, 546] on p "﻿" at bounding box center [895, 552] width 568 height 24
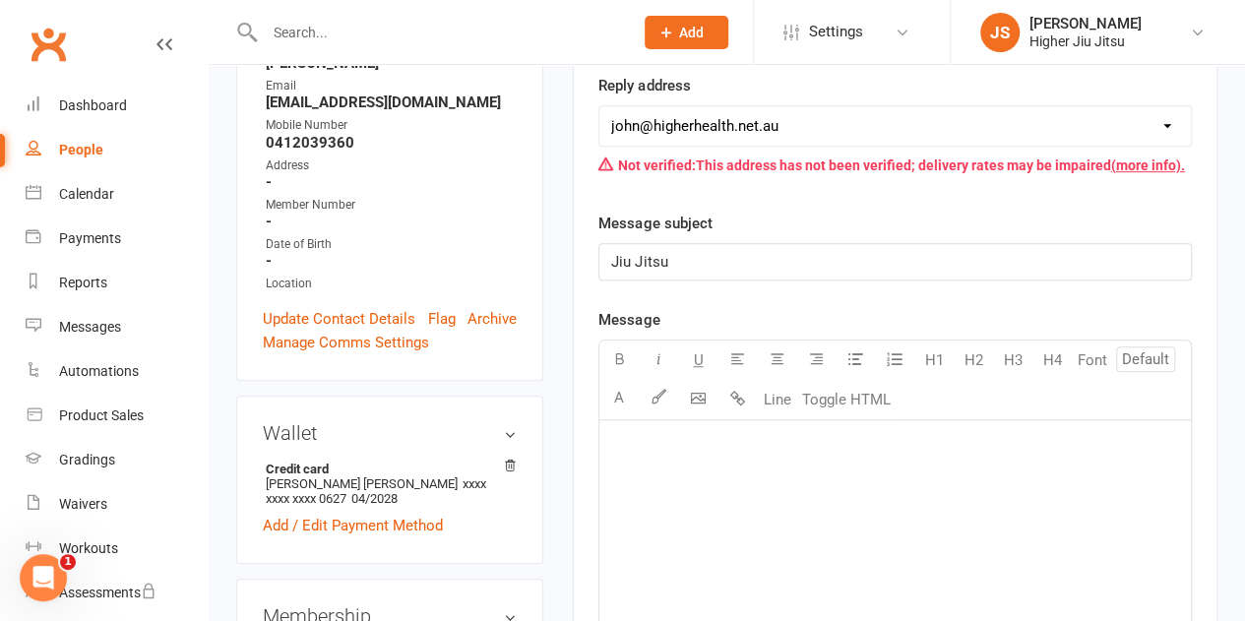
click at [673, 477] on div "﻿" at bounding box center [896, 567] width 592 height 295
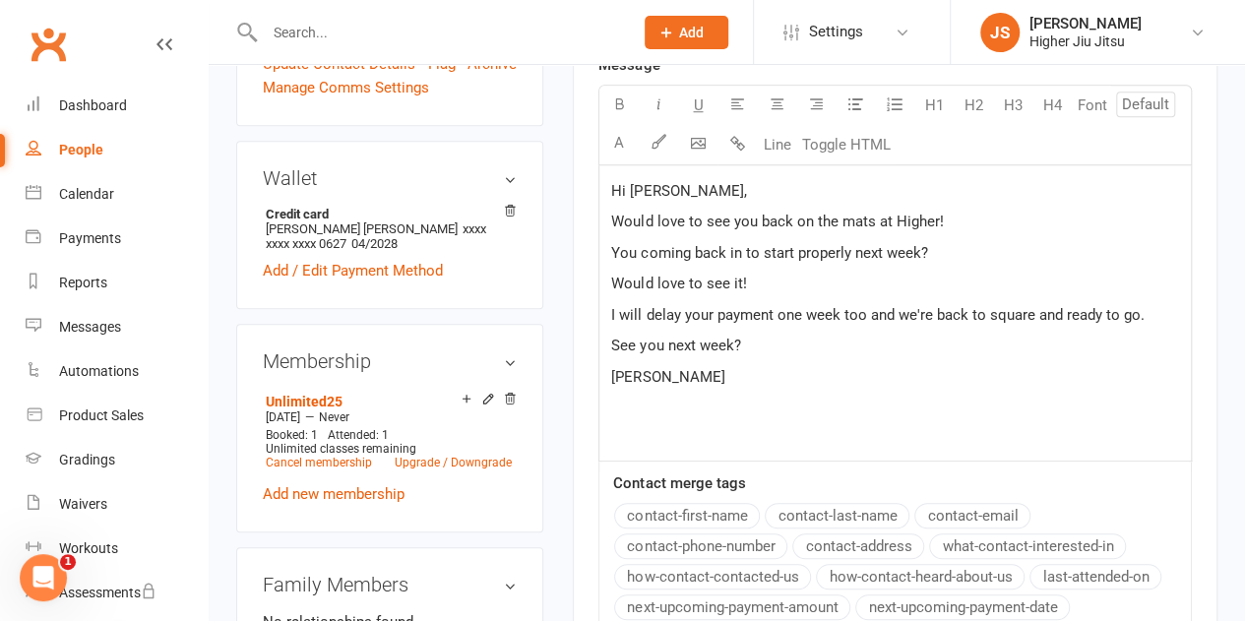
scroll to position [658, 0]
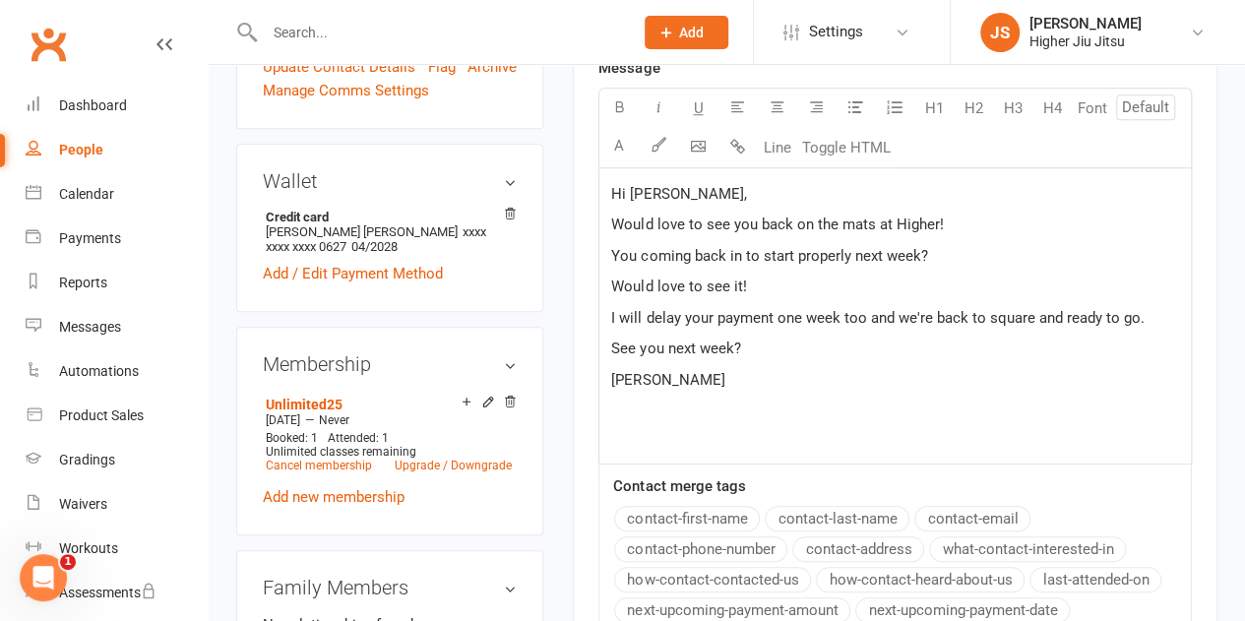
click at [955, 244] on p "You coming back in to start properly next week?" at bounding box center [895, 256] width 568 height 24
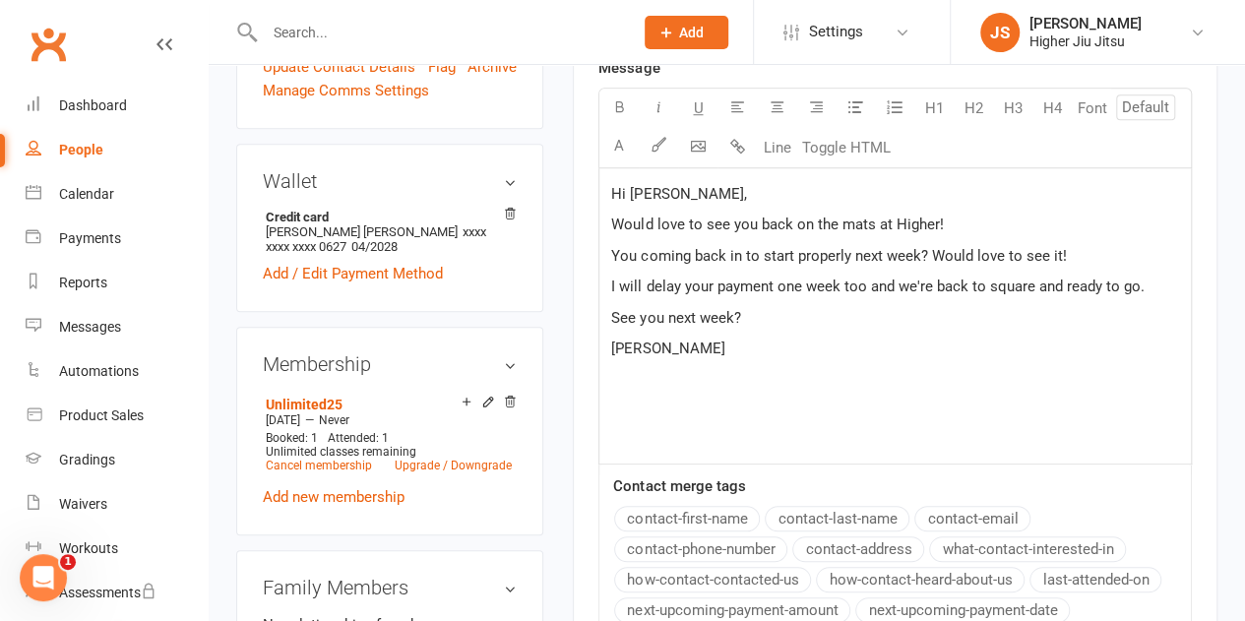
click at [1162, 286] on p "I will delay your payment one week too and we're back to square and ready to go." at bounding box center [895, 287] width 568 height 24
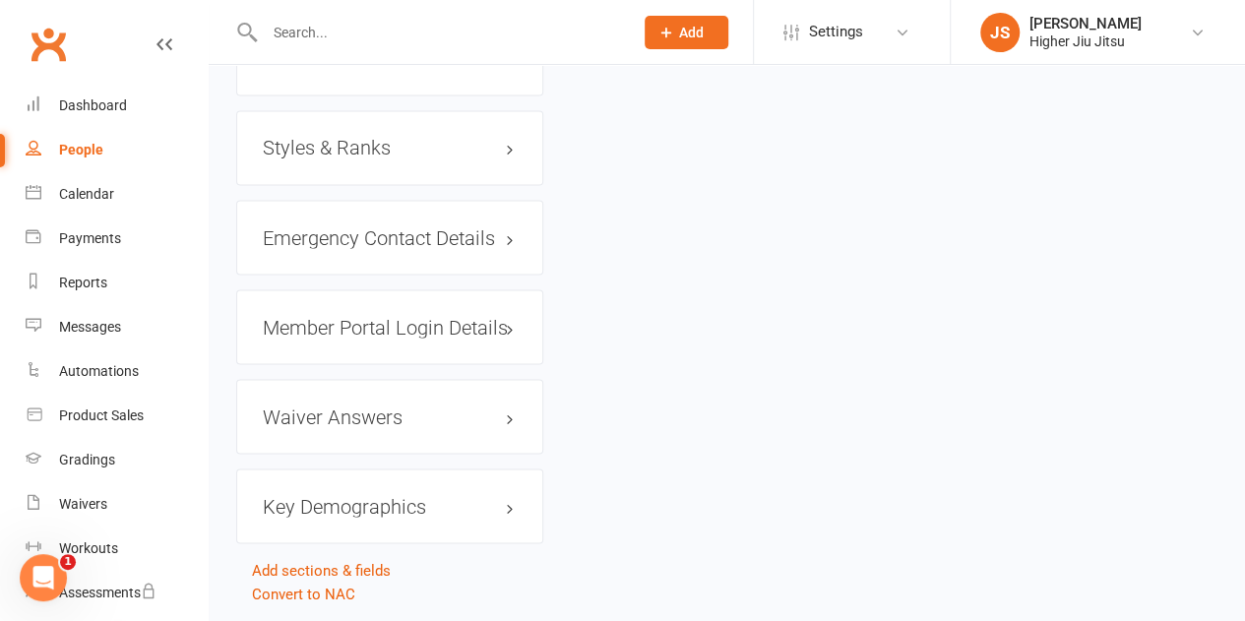
scroll to position [1660, 0]
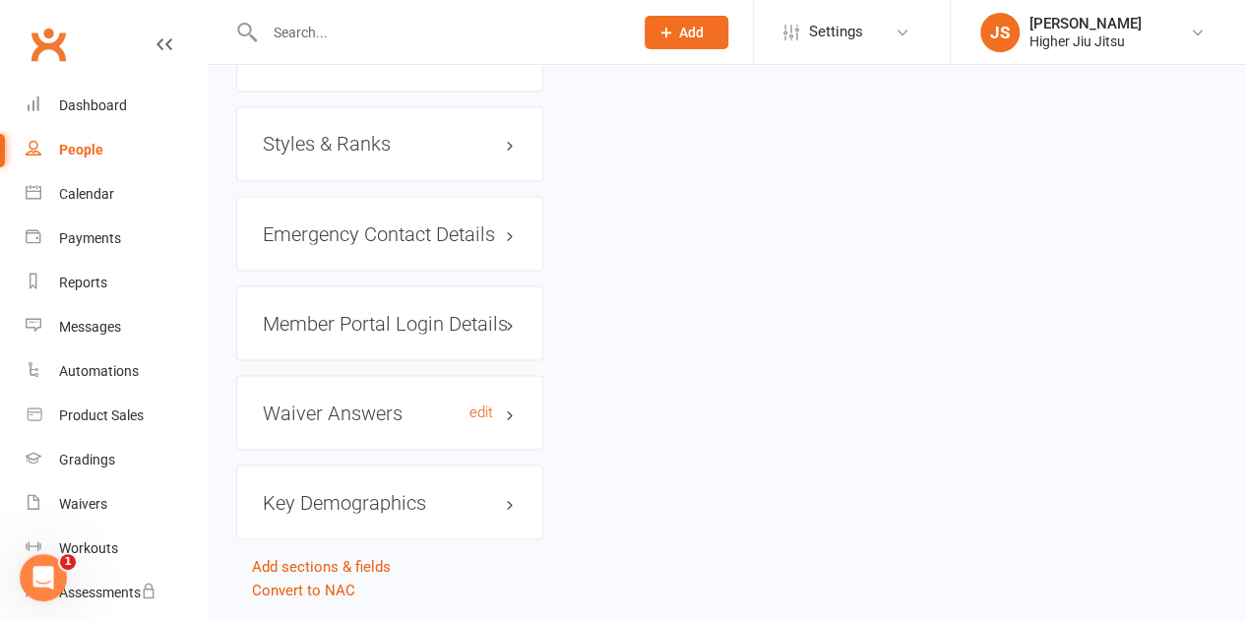
click at [425, 402] on h3 "Waiver Answers edit" at bounding box center [390, 413] width 254 height 22
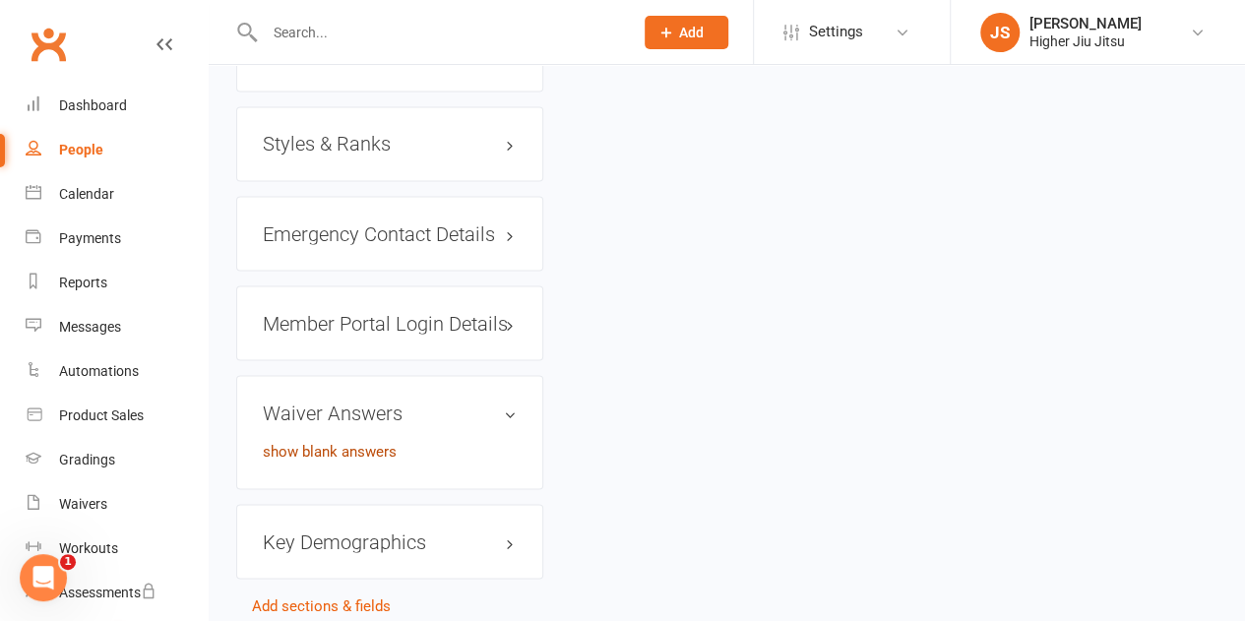
click at [350, 442] on link "show blank answers" at bounding box center [330, 451] width 134 height 18
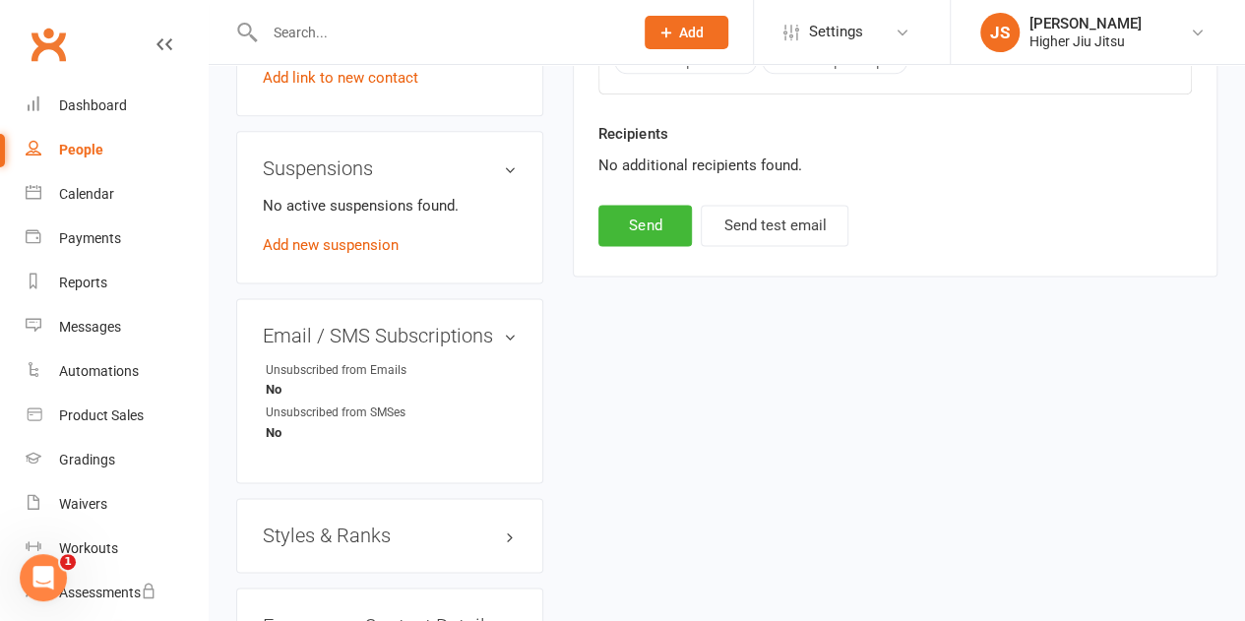
scroll to position [1264, 0]
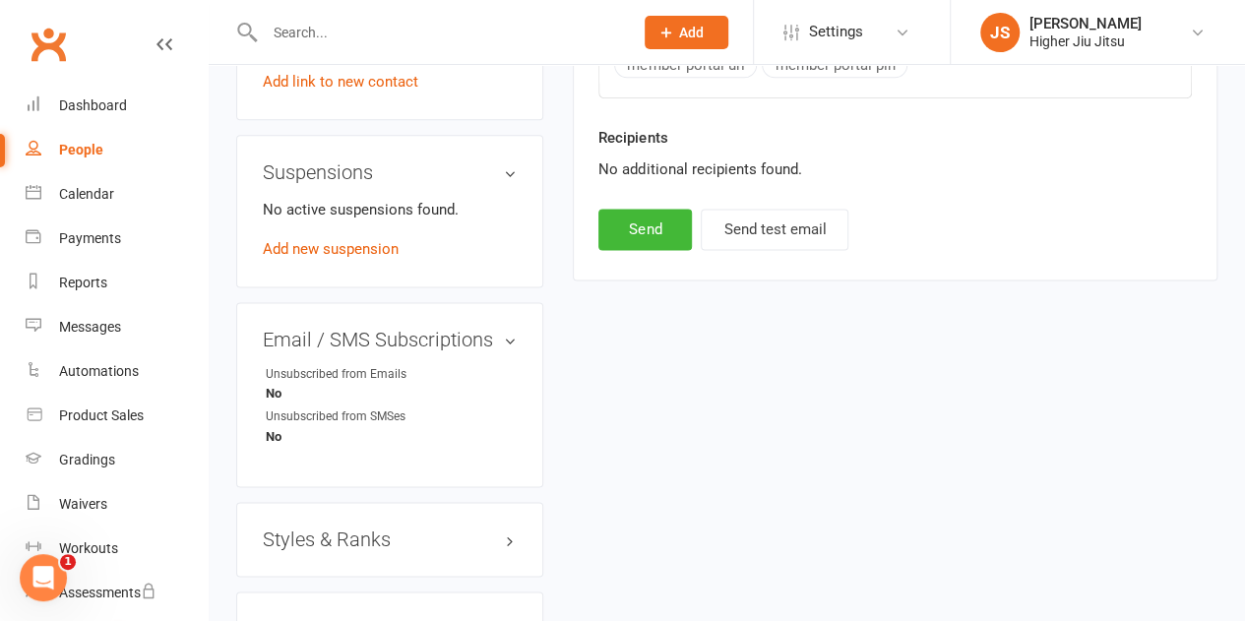
click at [351, 529] on h3 "Styles & Ranks" at bounding box center [390, 540] width 254 height 22
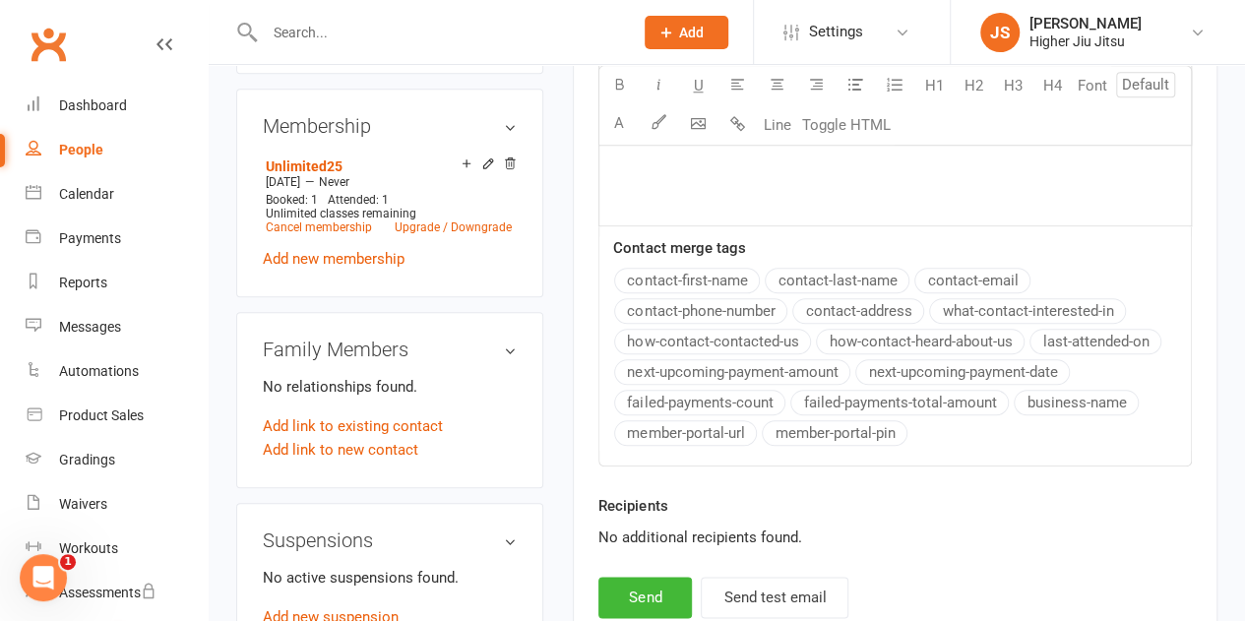
scroll to position [951, 0]
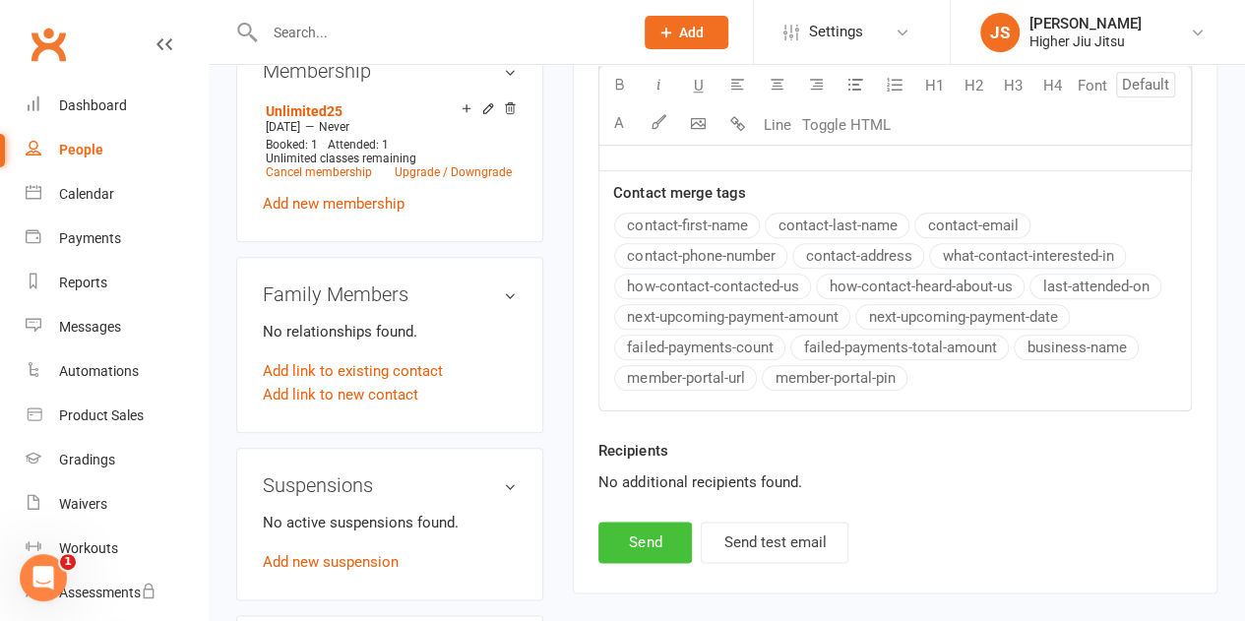
click at [659, 546] on button "Send" at bounding box center [646, 542] width 94 height 41
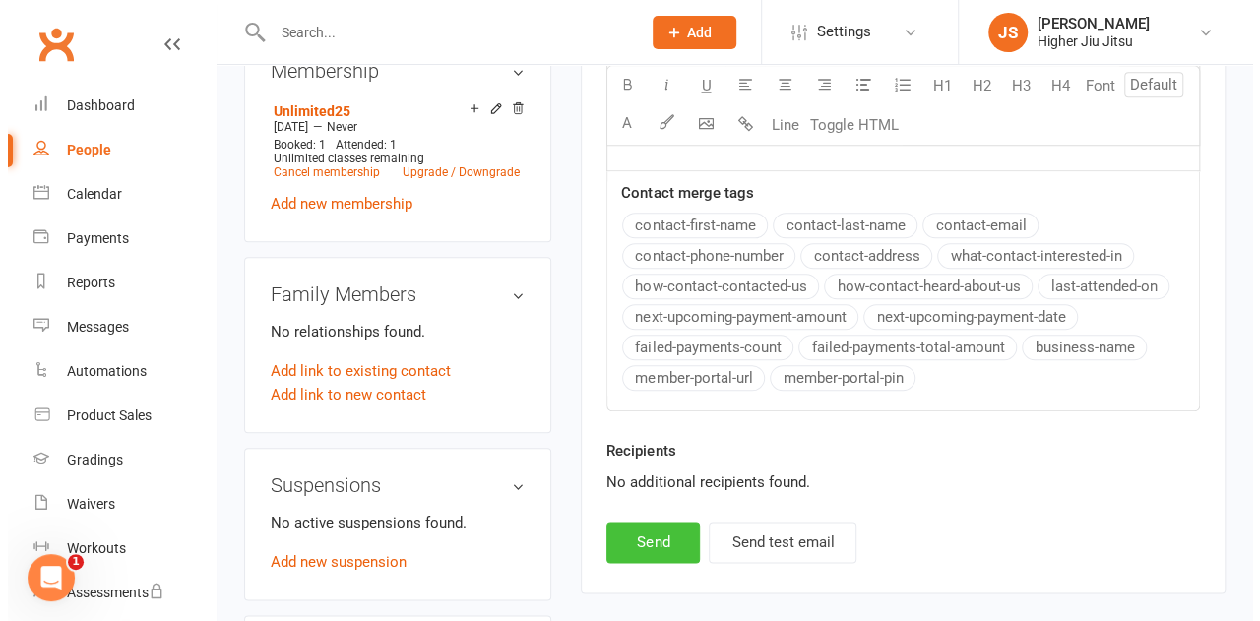
scroll to position [904, 0]
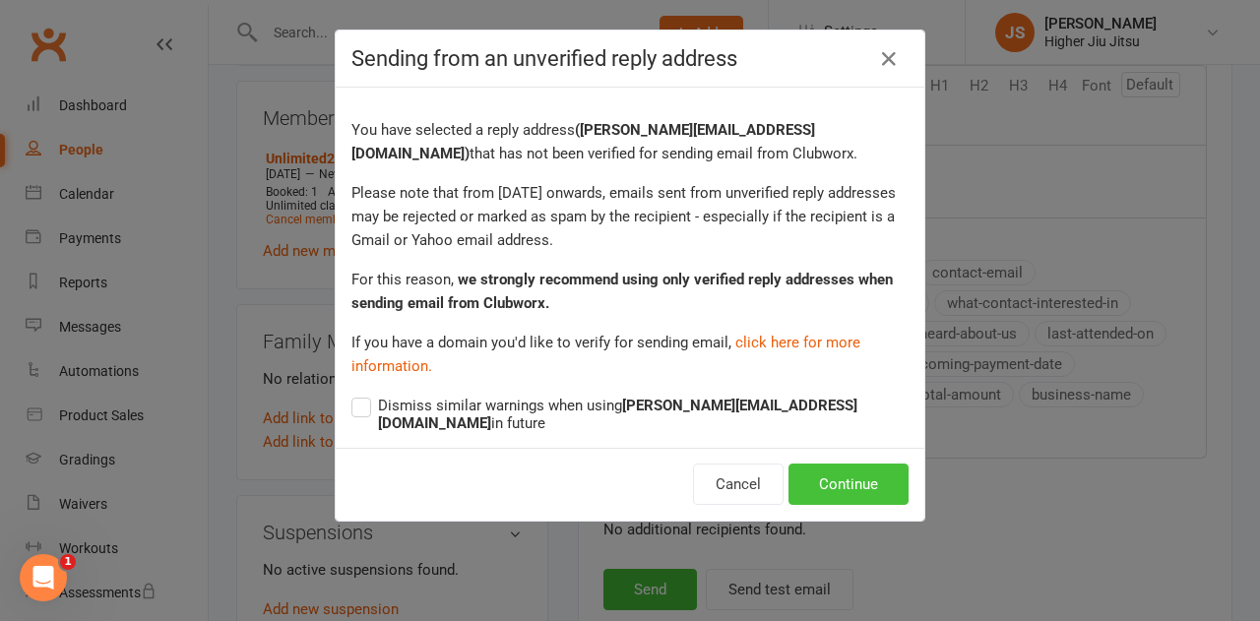
click at [863, 468] on button "Continue" at bounding box center [849, 484] width 120 height 41
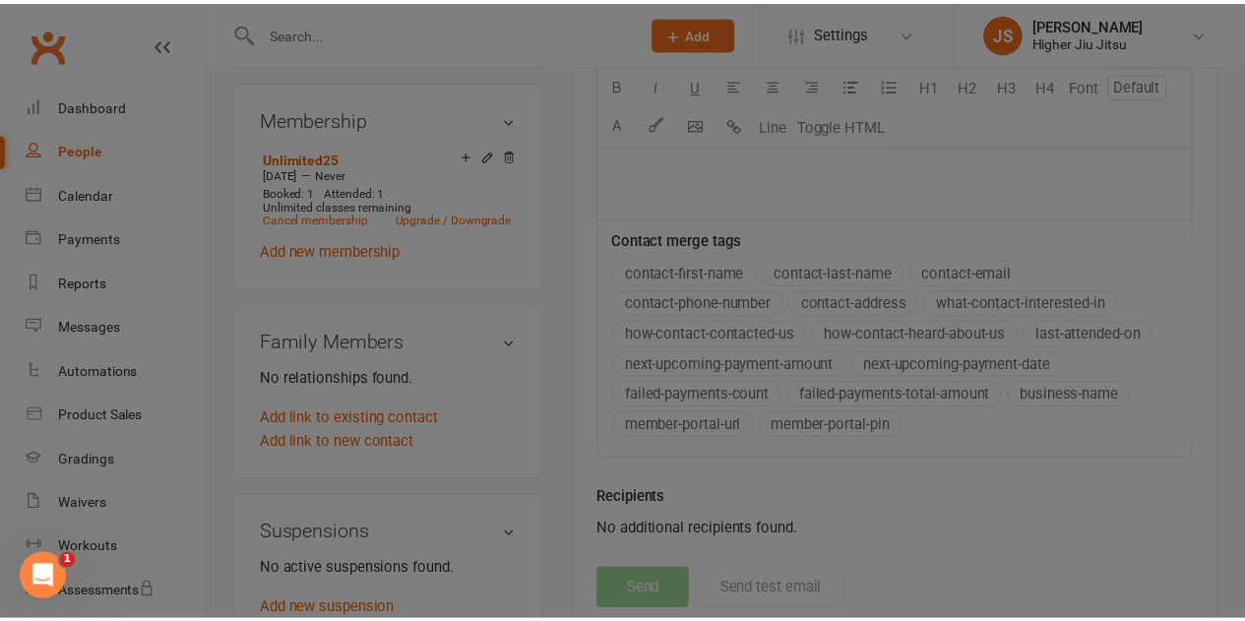
scroll to position [951, 0]
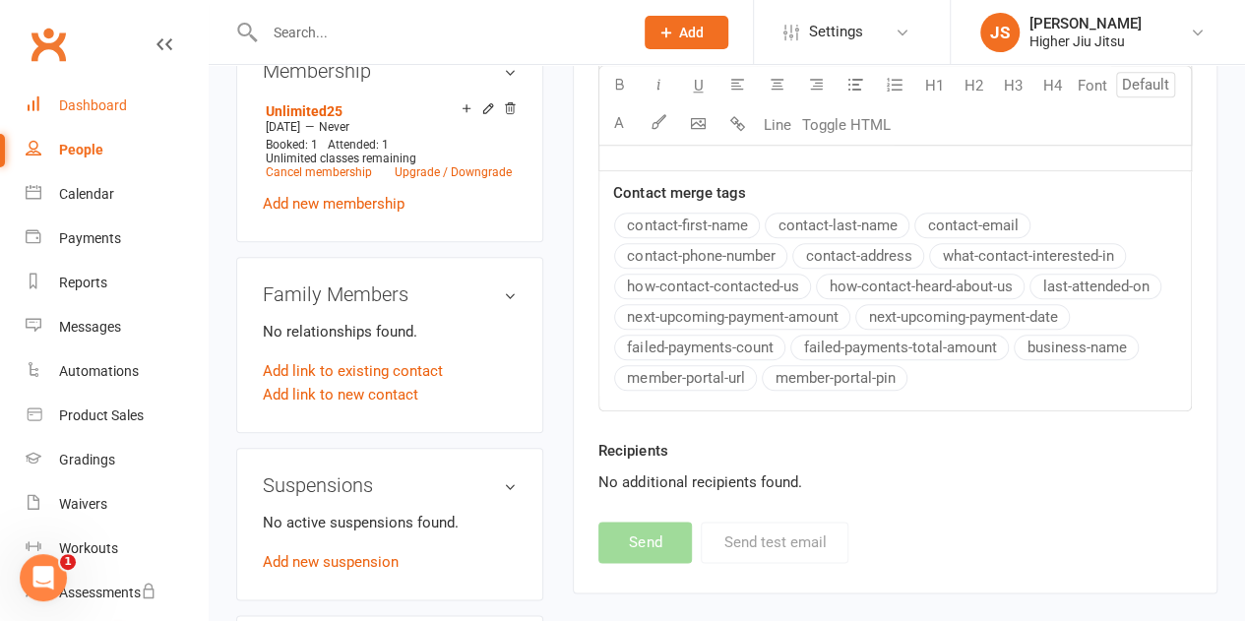
click at [106, 97] on div "Dashboard" at bounding box center [93, 105] width 68 height 16
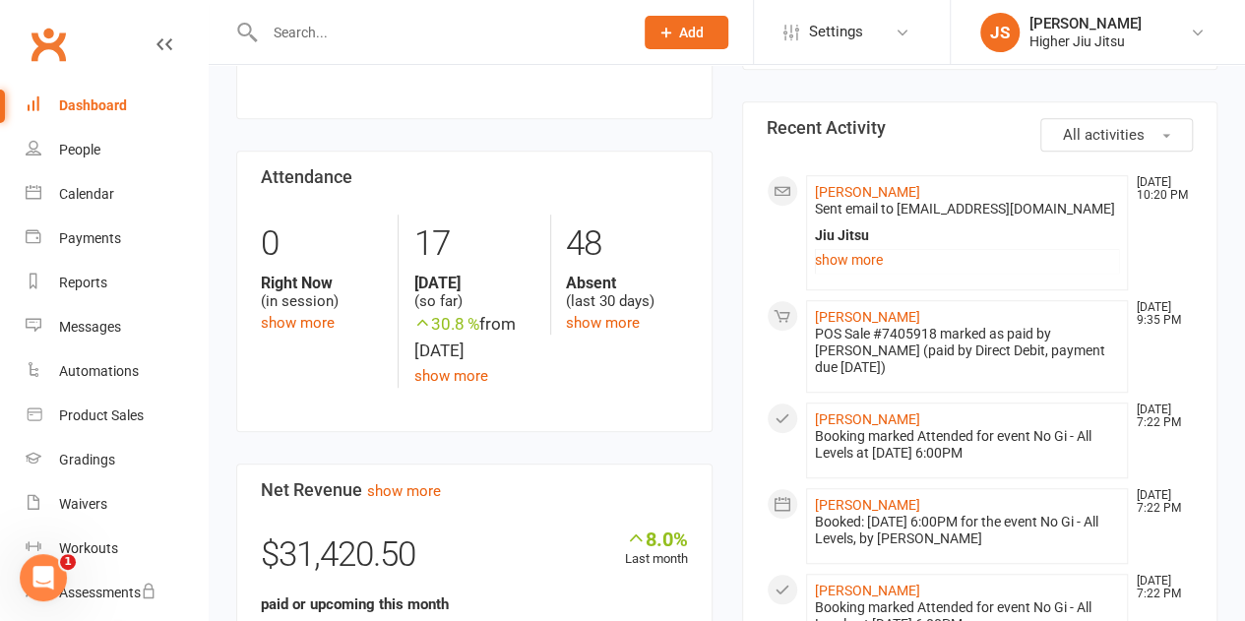
scroll to position [471, 0]
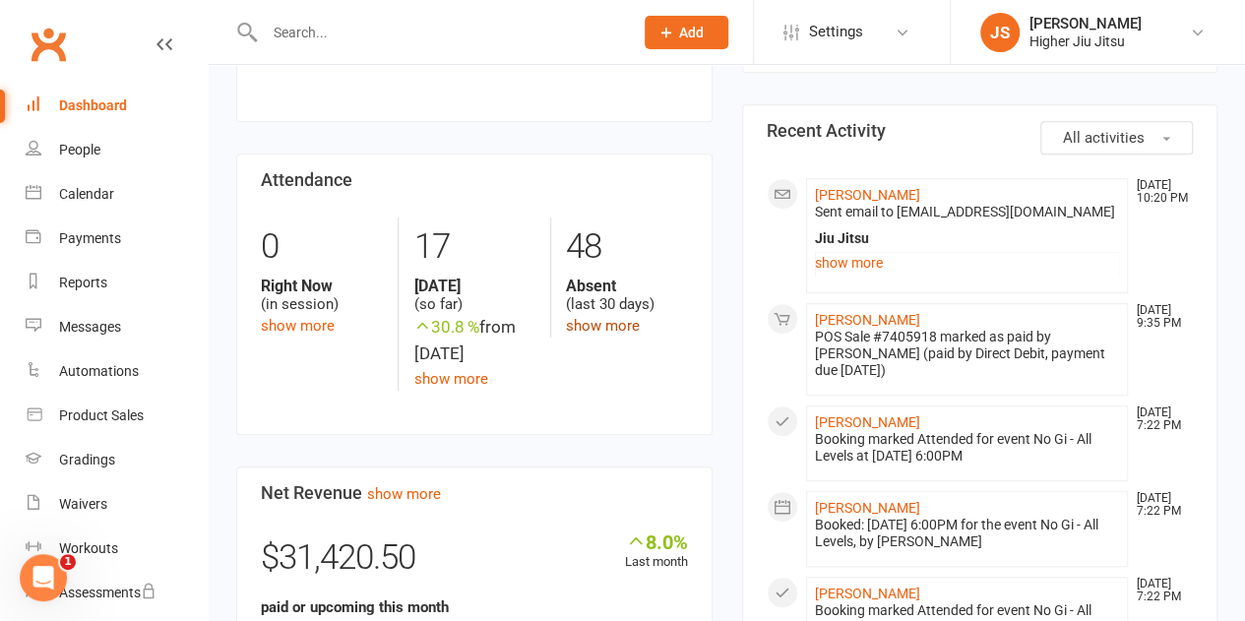
click at [603, 329] on link "show more" at bounding box center [603, 326] width 74 height 18
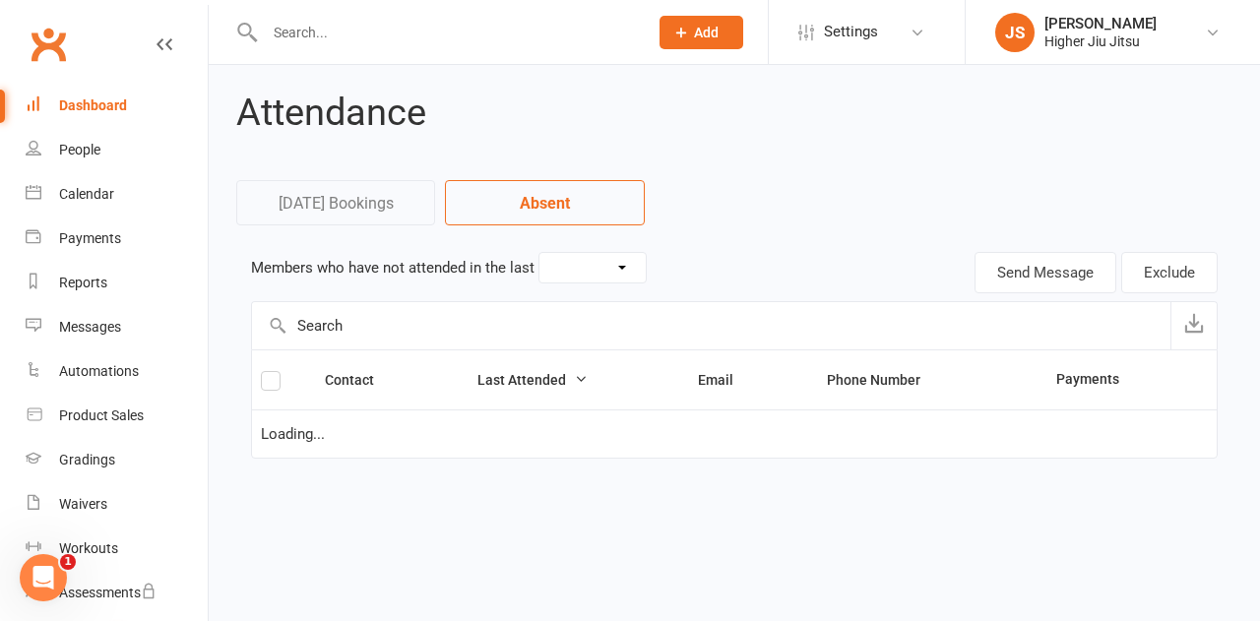
select select "30"
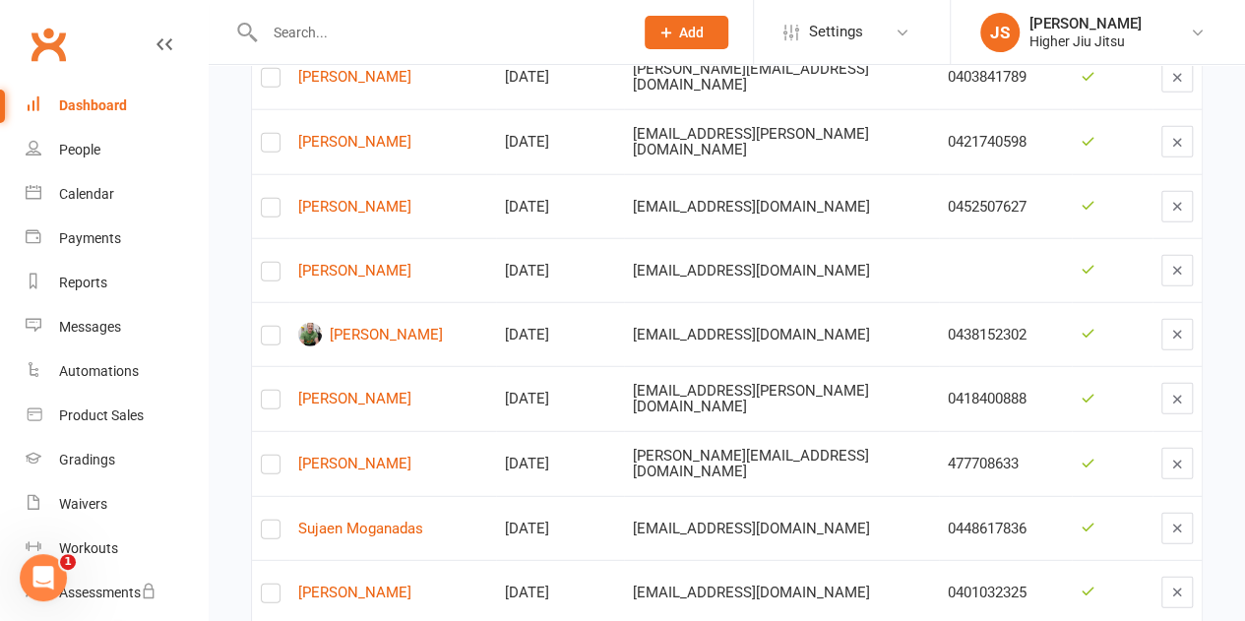
click at [100, 104] on div "Dashboard" at bounding box center [93, 105] width 68 height 16
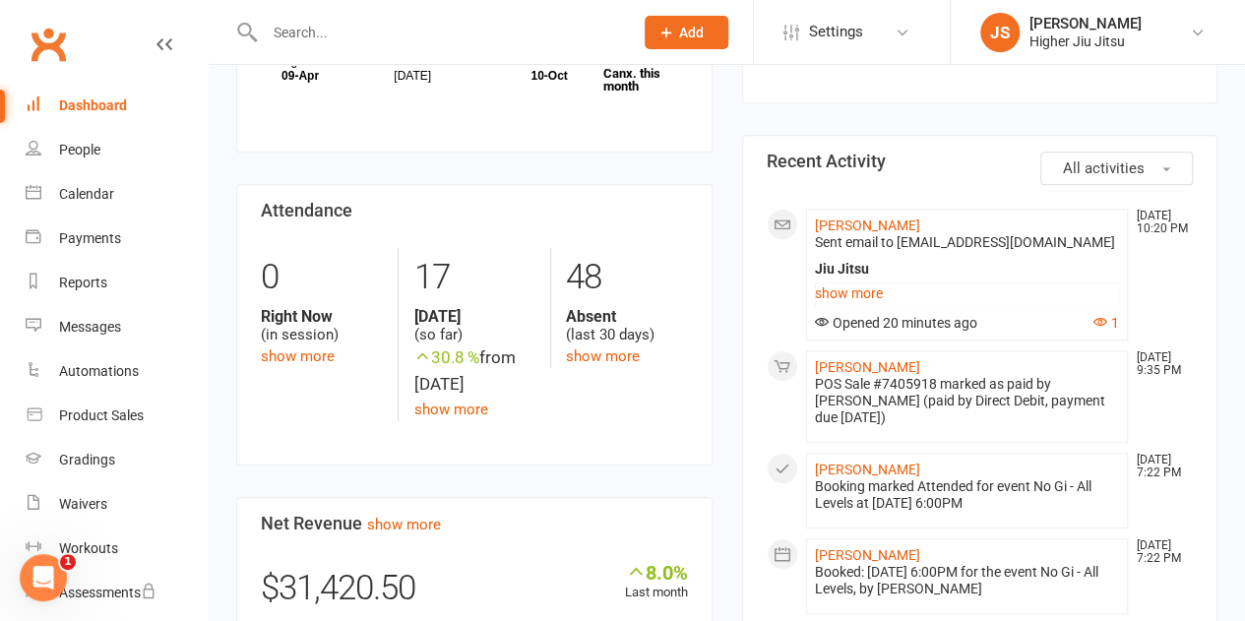
scroll to position [441, 0]
click at [861, 290] on link "show more" at bounding box center [967, 293] width 305 height 28
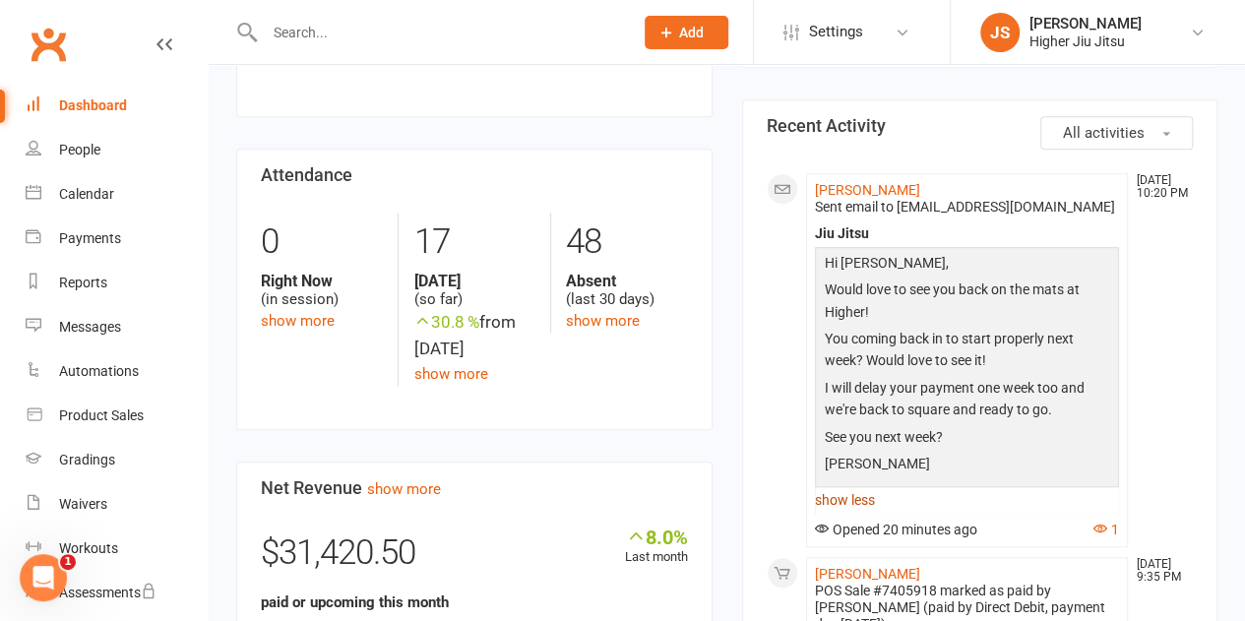
scroll to position [477, 0]
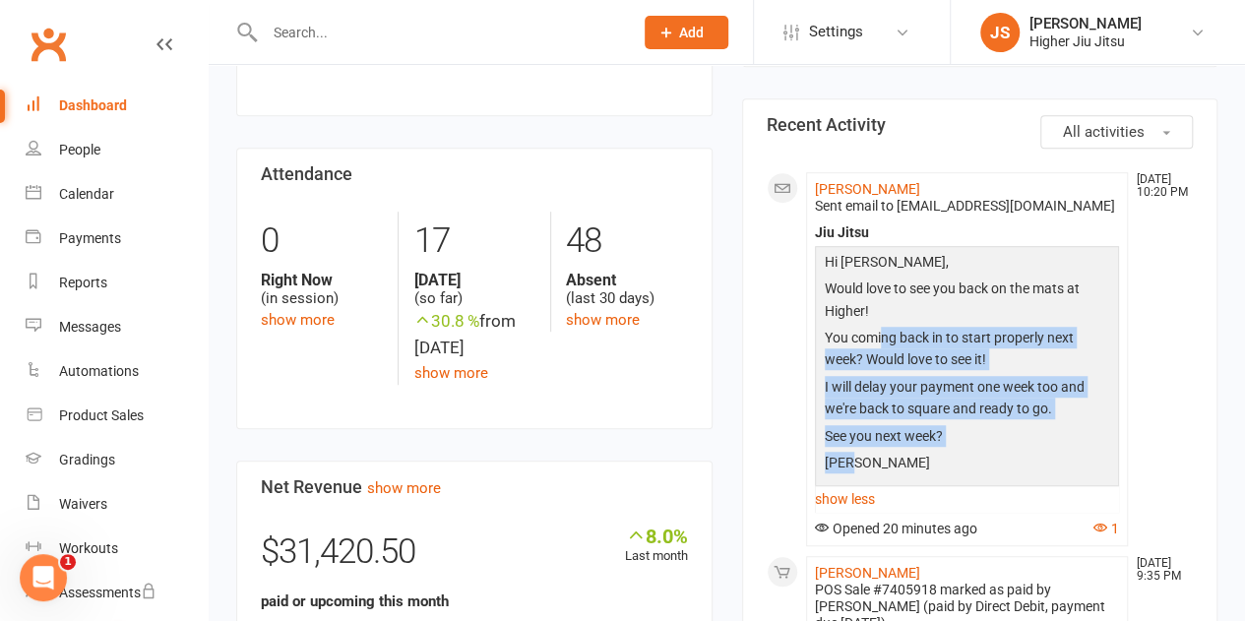
drag, startPoint x: 934, startPoint y: 458, endPoint x: 882, endPoint y: 350, distance: 119.3
click at [882, 350] on div "Hi Nihal, Would love to see you back on the mats at Higher! You coming back in …" at bounding box center [967, 365] width 295 height 228
click at [888, 420] on p "I will delay your payment one week too and we're back to square and ready to go." at bounding box center [967, 400] width 295 height 49
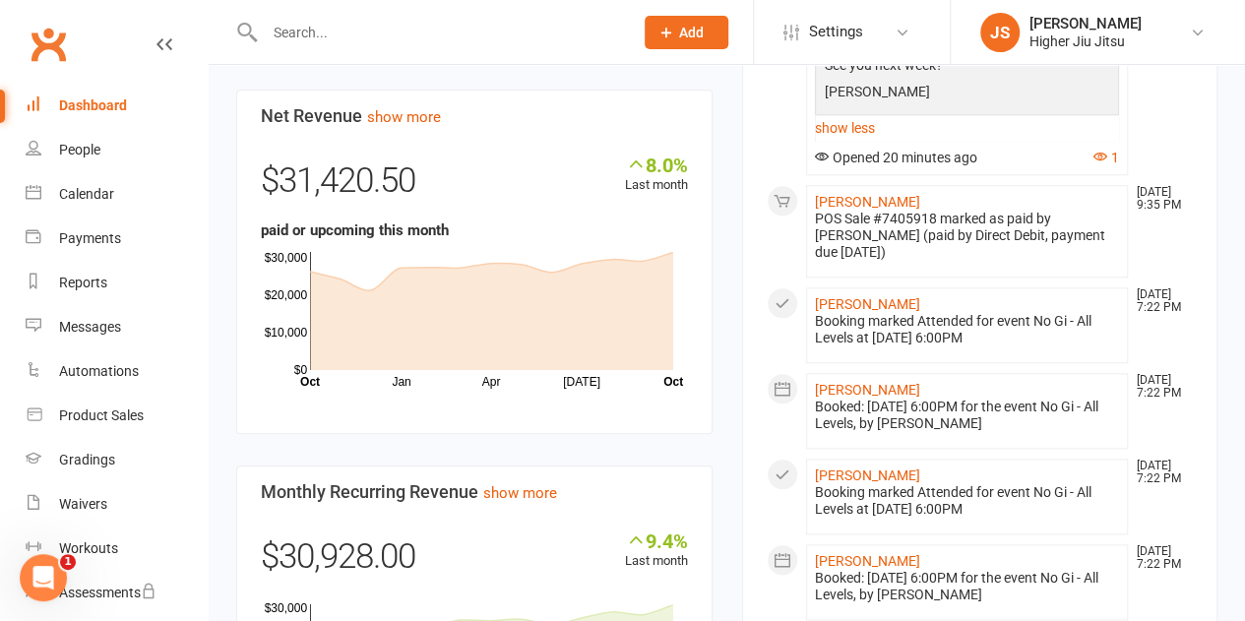
scroll to position [894, 0]
